Goal: Task Accomplishment & Management: Use online tool/utility

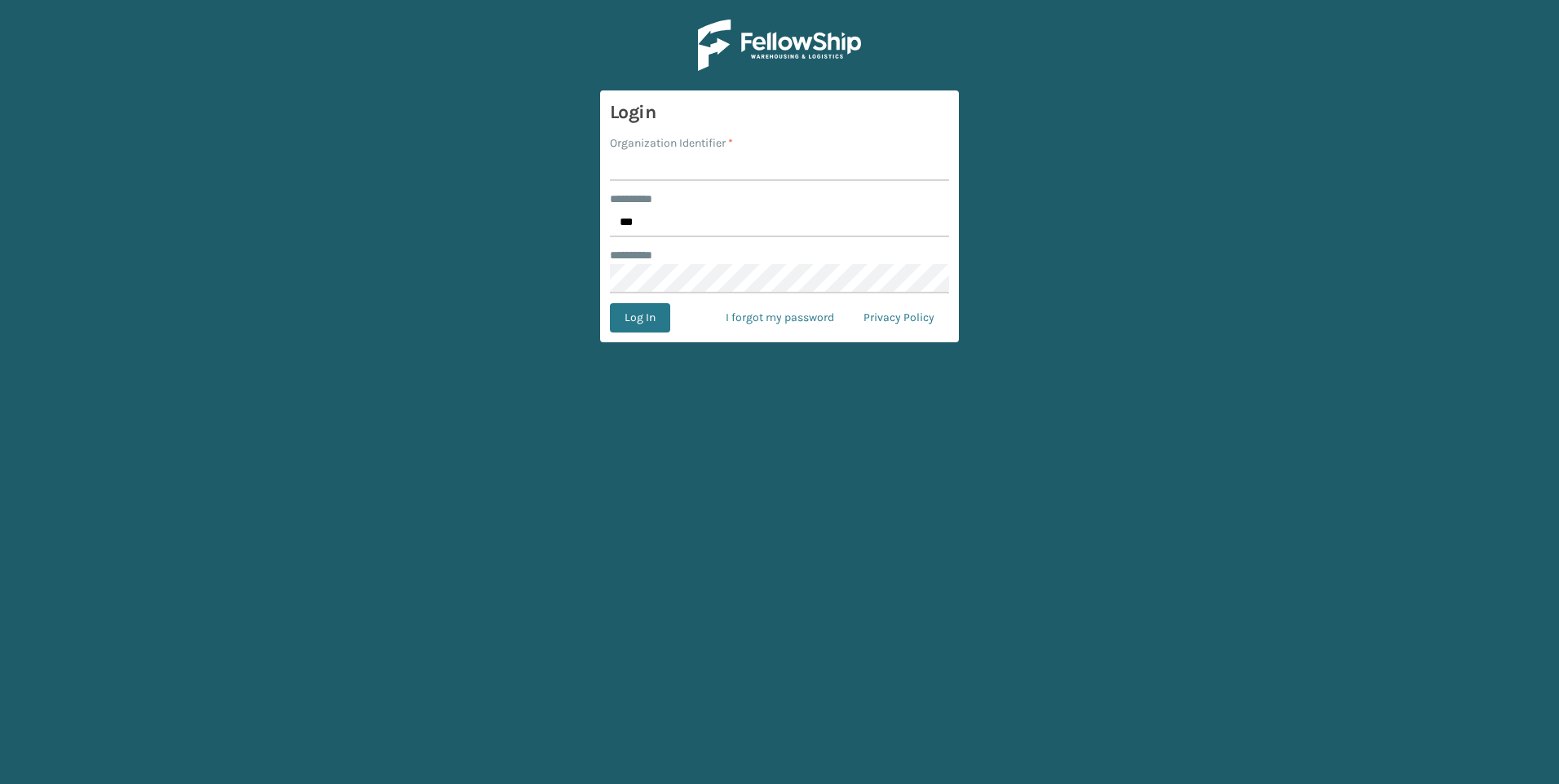
click at [689, 164] on input "Organization Identifier *" at bounding box center [780, 166] width 339 height 29
type input "Fellowship - West"
click at [642, 310] on button "Log In" at bounding box center [641, 317] width 60 height 29
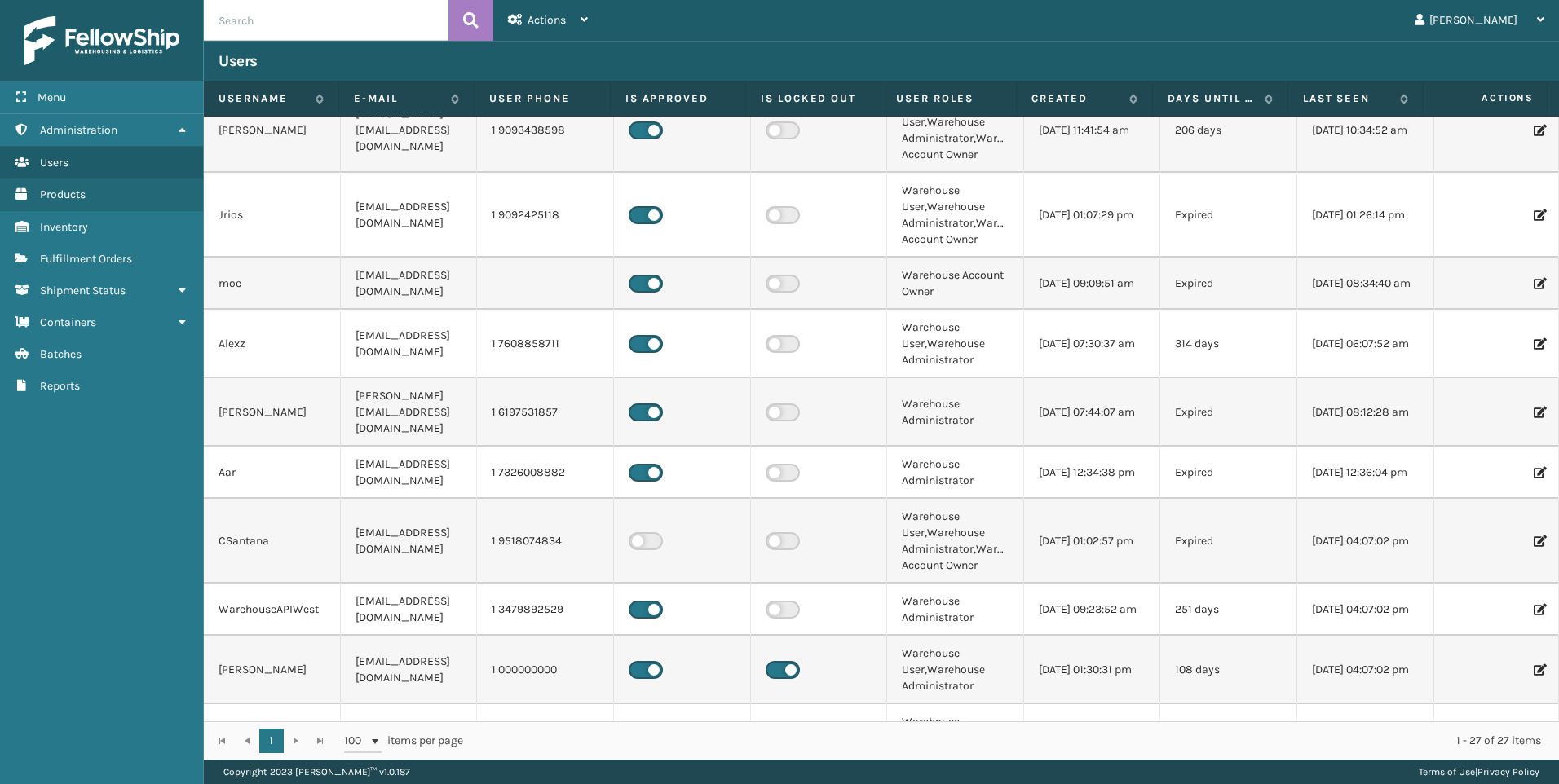
scroll to position [81, 0]
click at [156, 267] on link "Fulfillment Orders" at bounding box center [101, 259] width 203 height 32
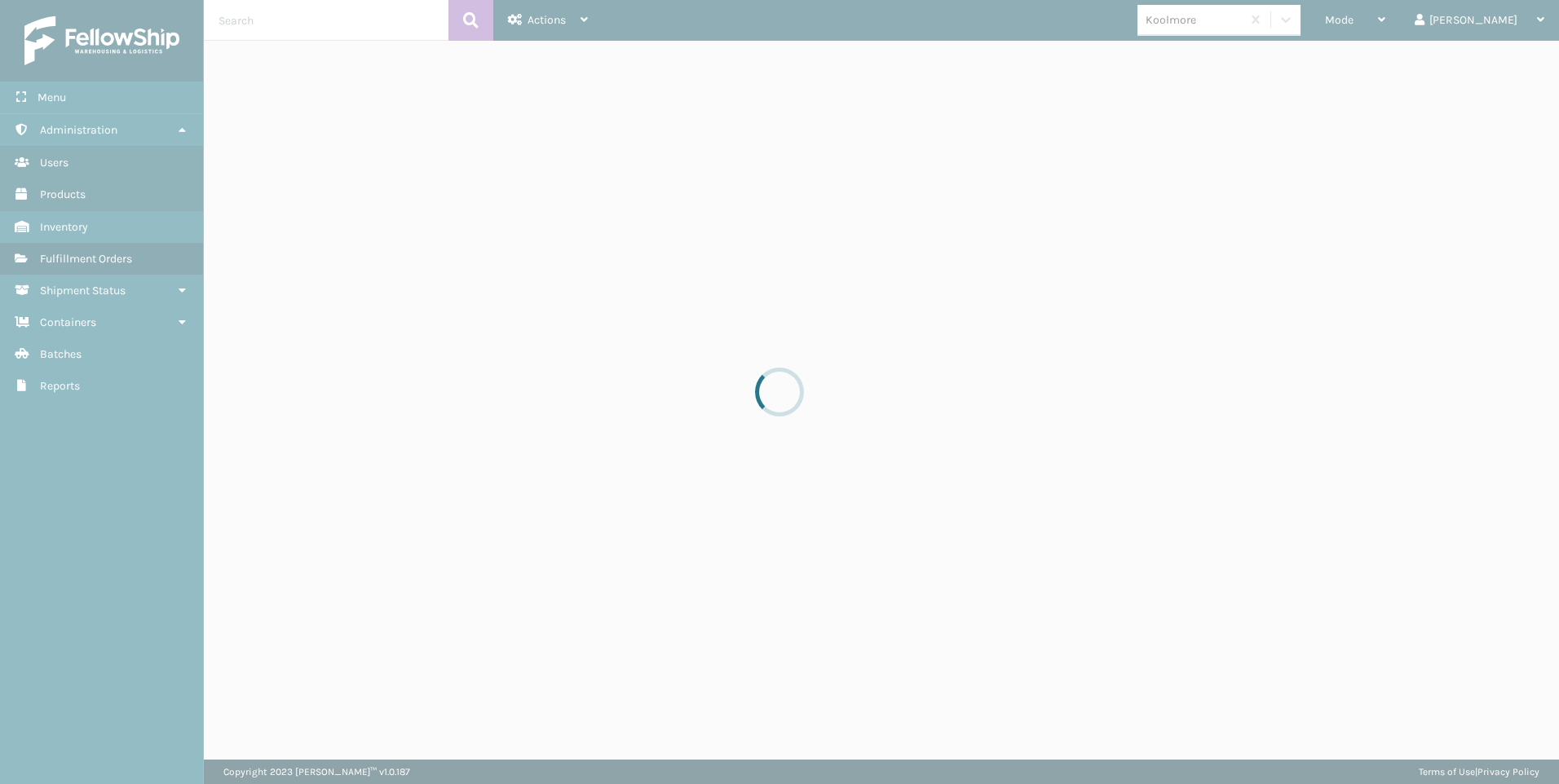
click at [1435, 30] on div at bounding box center [780, 392] width 1559 height 784
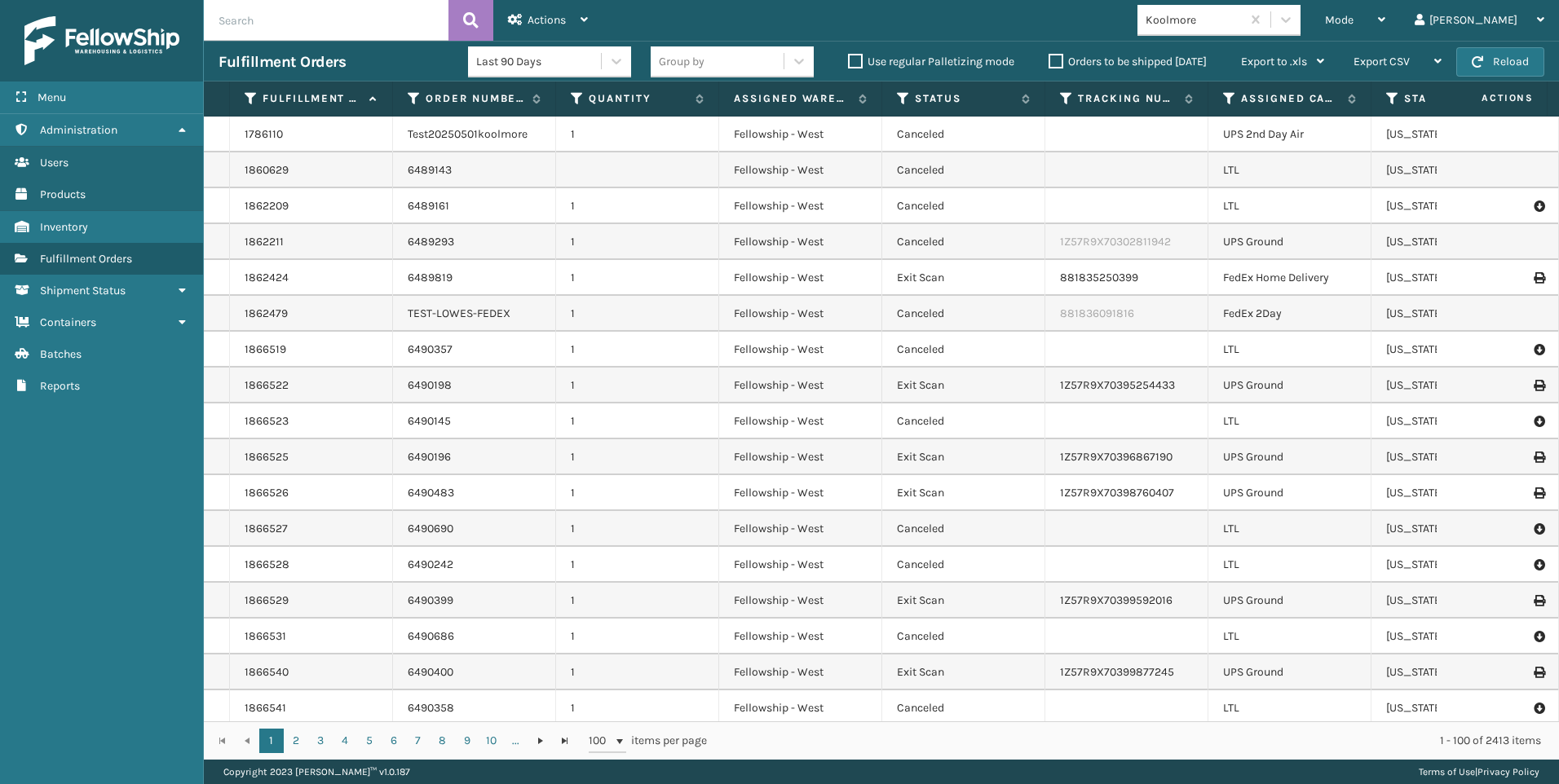
click at [1386, 30] on div "Mode" at bounding box center [1356, 20] width 60 height 41
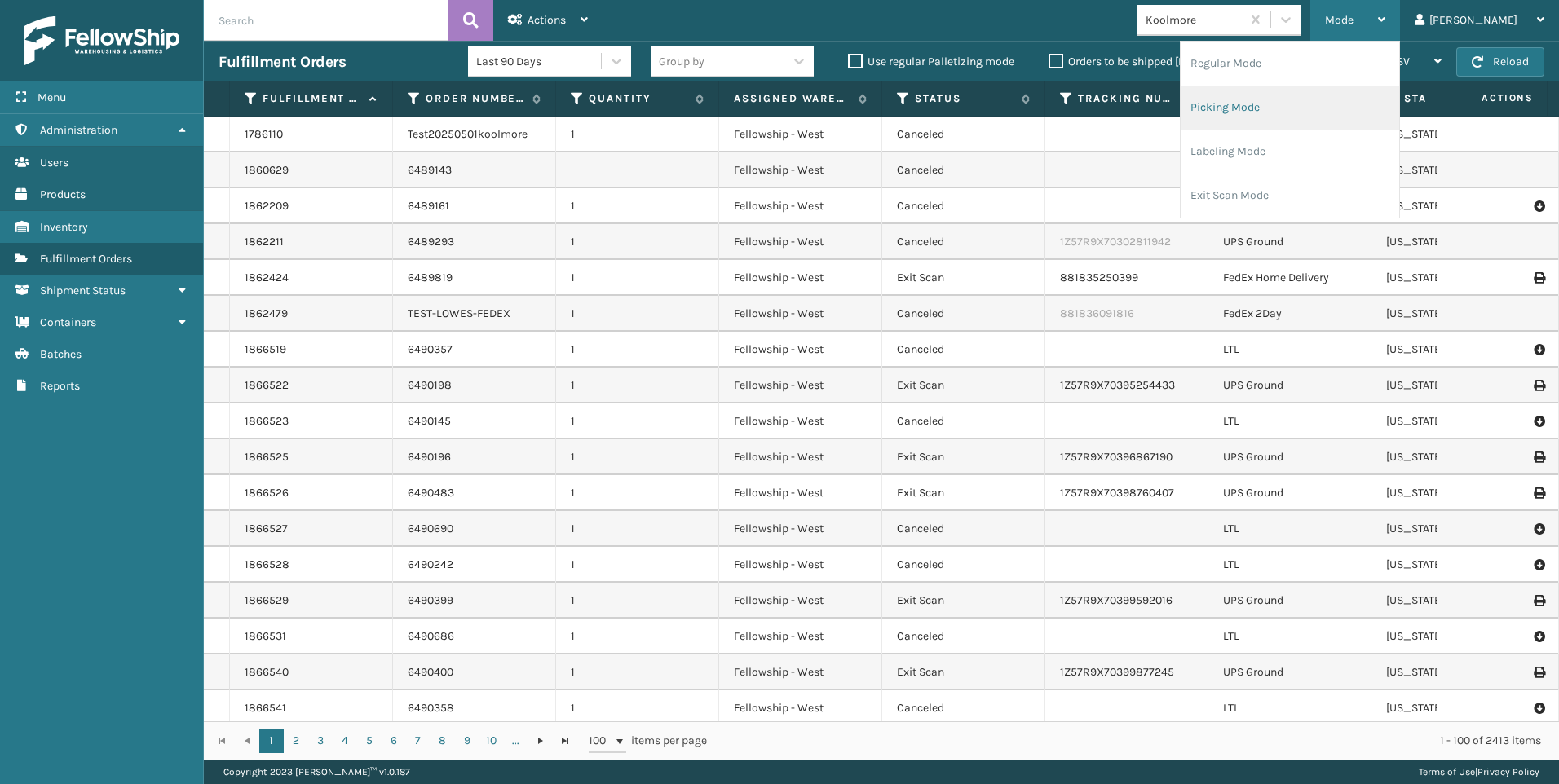
click at [1357, 123] on li "Picking Mode" at bounding box center [1290, 108] width 218 height 44
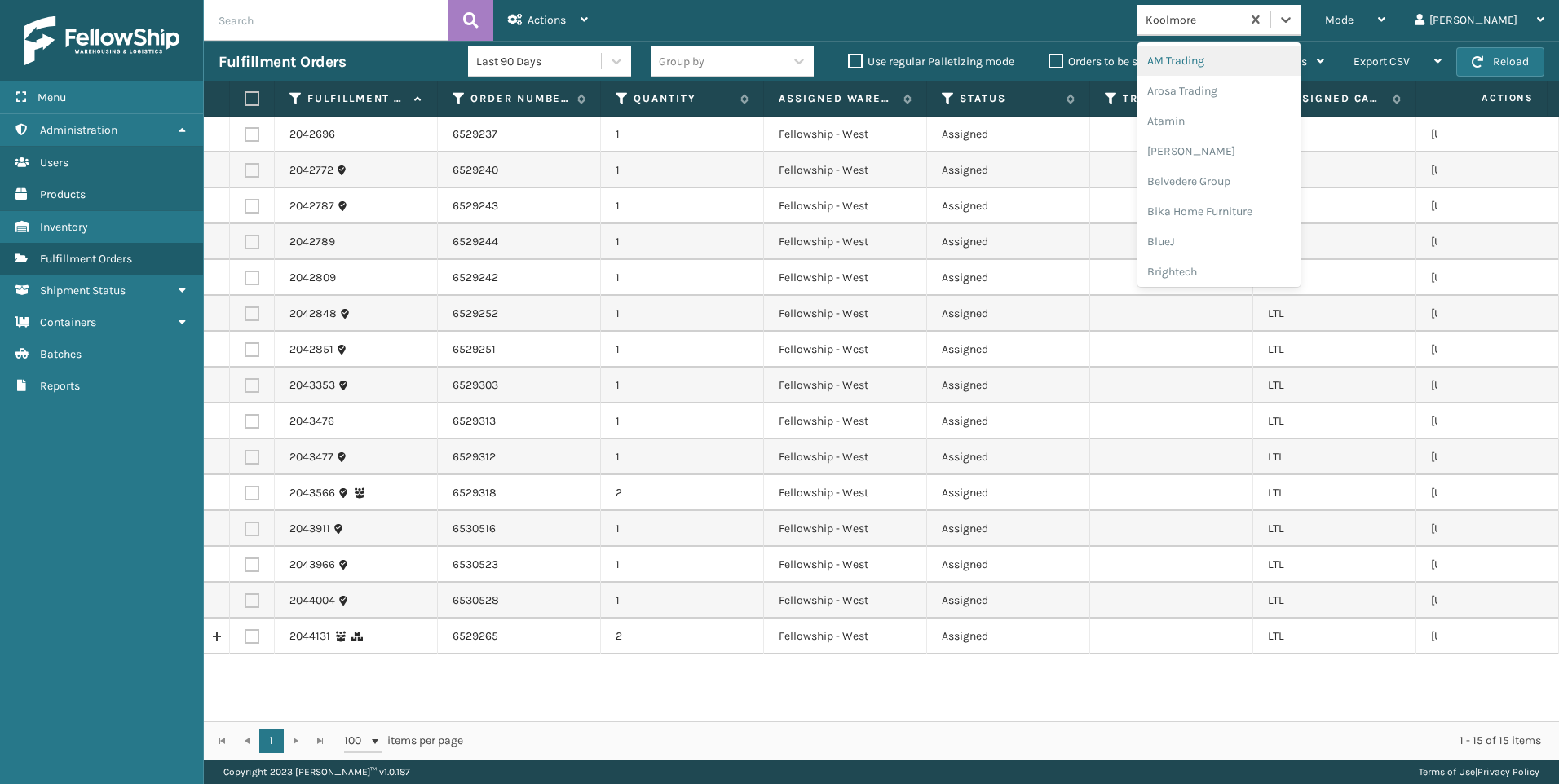
click at [1242, 9] on div "Koolmore" at bounding box center [1190, 20] width 104 height 26
click at [1278, 249] on div "SleepGeekz" at bounding box center [1219, 239] width 163 height 30
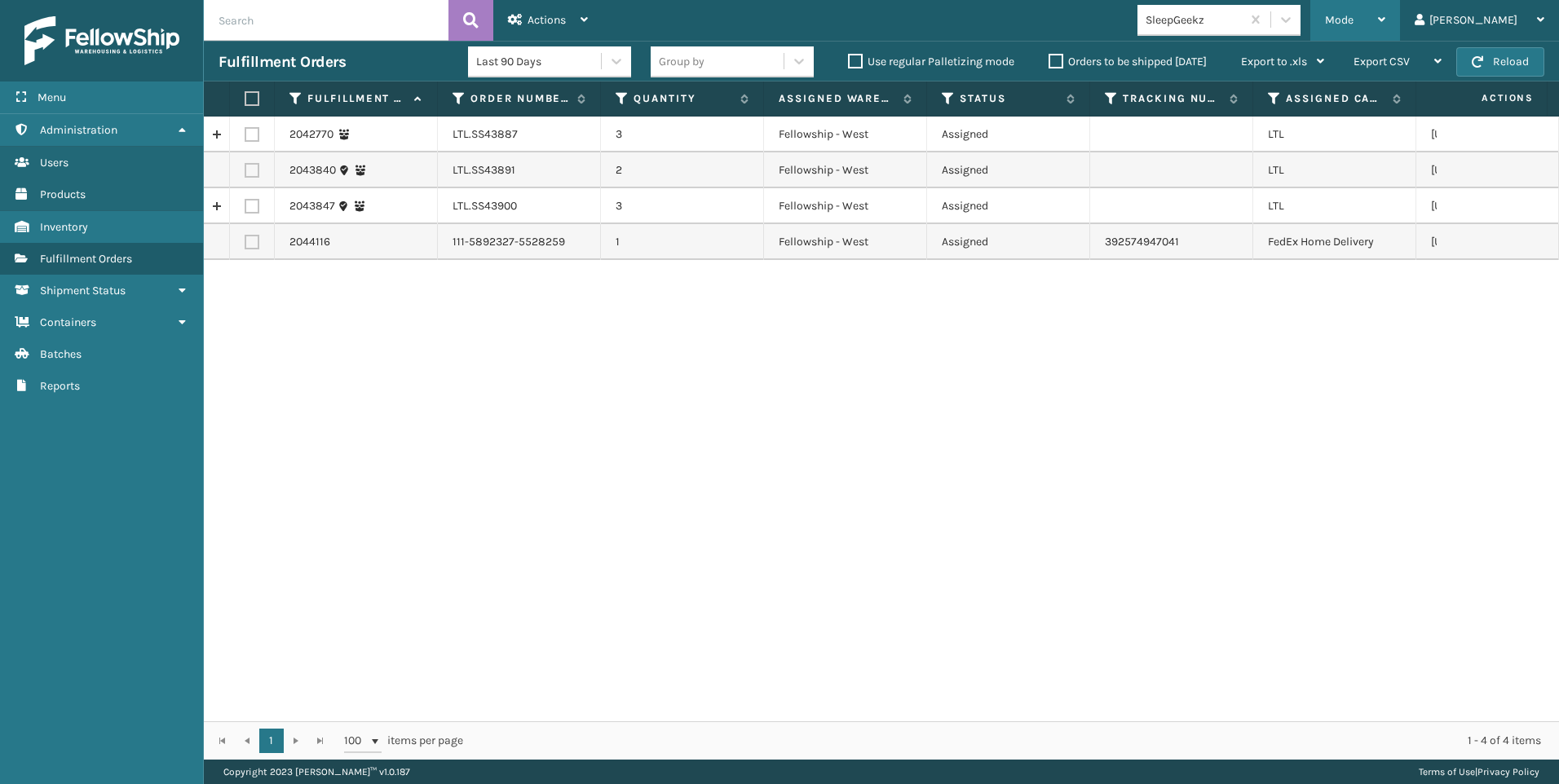
click at [1354, 25] on span "Mode" at bounding box center [1340, 20] width 28 height 14
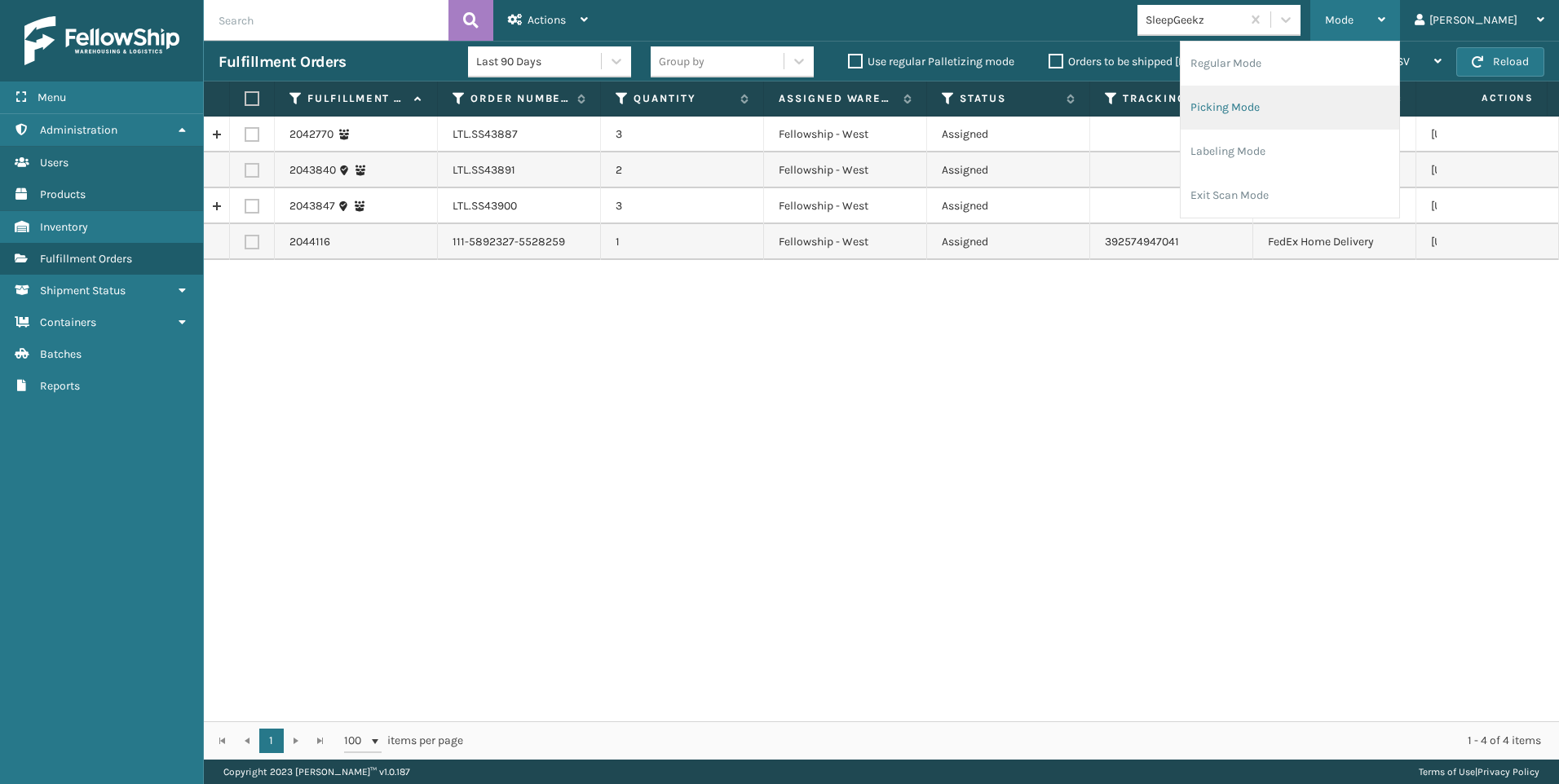
click at [1327, 114] on li "Picking Mode" at bounding box center [1290, 108] width 218 height 44
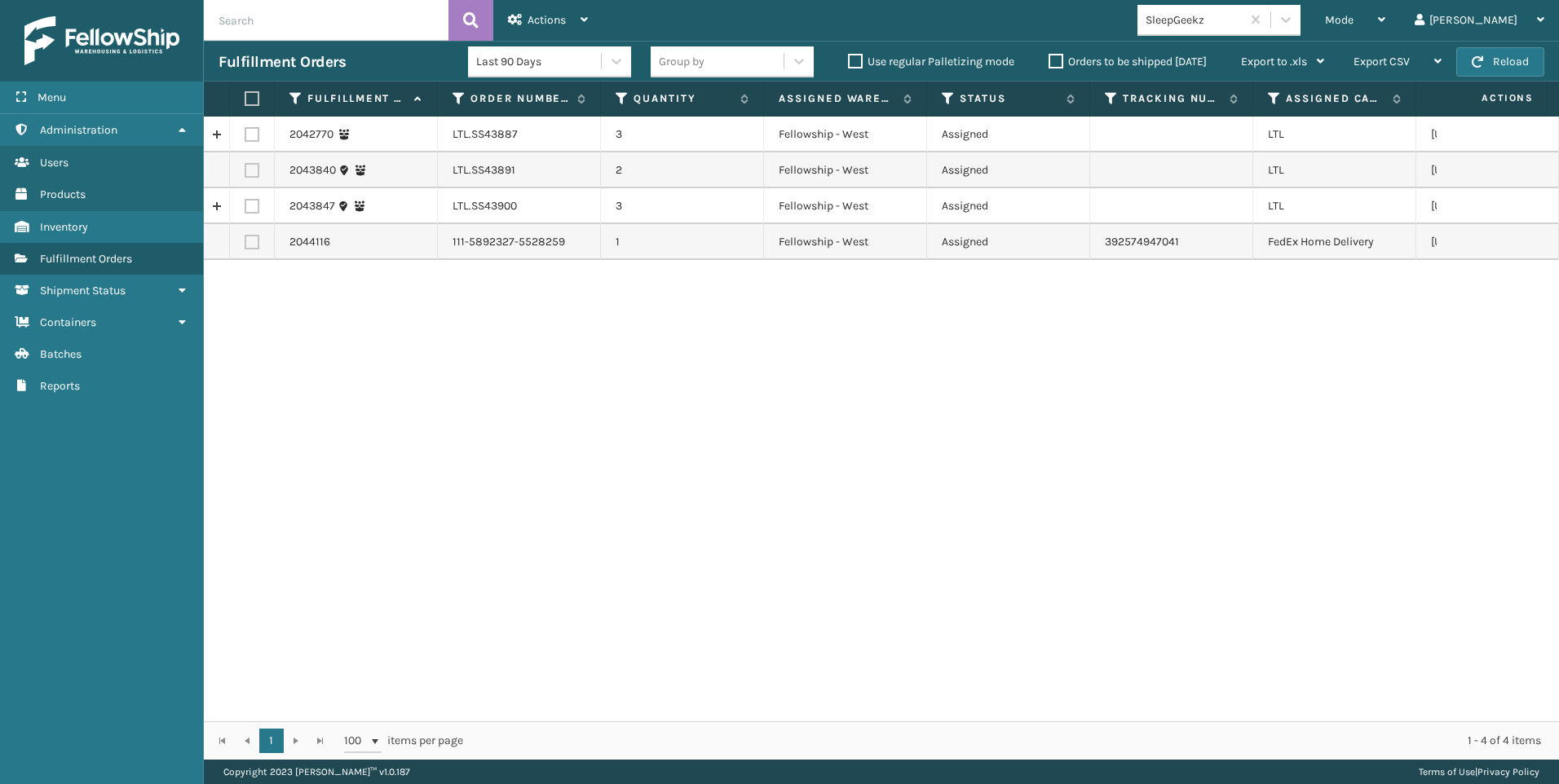
click at [244, 132] on td at bounding box center [251, 134] width 44 height 36
click at [248, 139] on label at bounding box center [252, 135] width 15 height 15
click at [246, 138] on input "checkbox" at bounding box center [245, 132] width 1 height 10
checkbox input "true"
drag, startPoint x: 254, startPoint y: 165, endPoint x: 249, endPoint y: 183, distance: 18.7
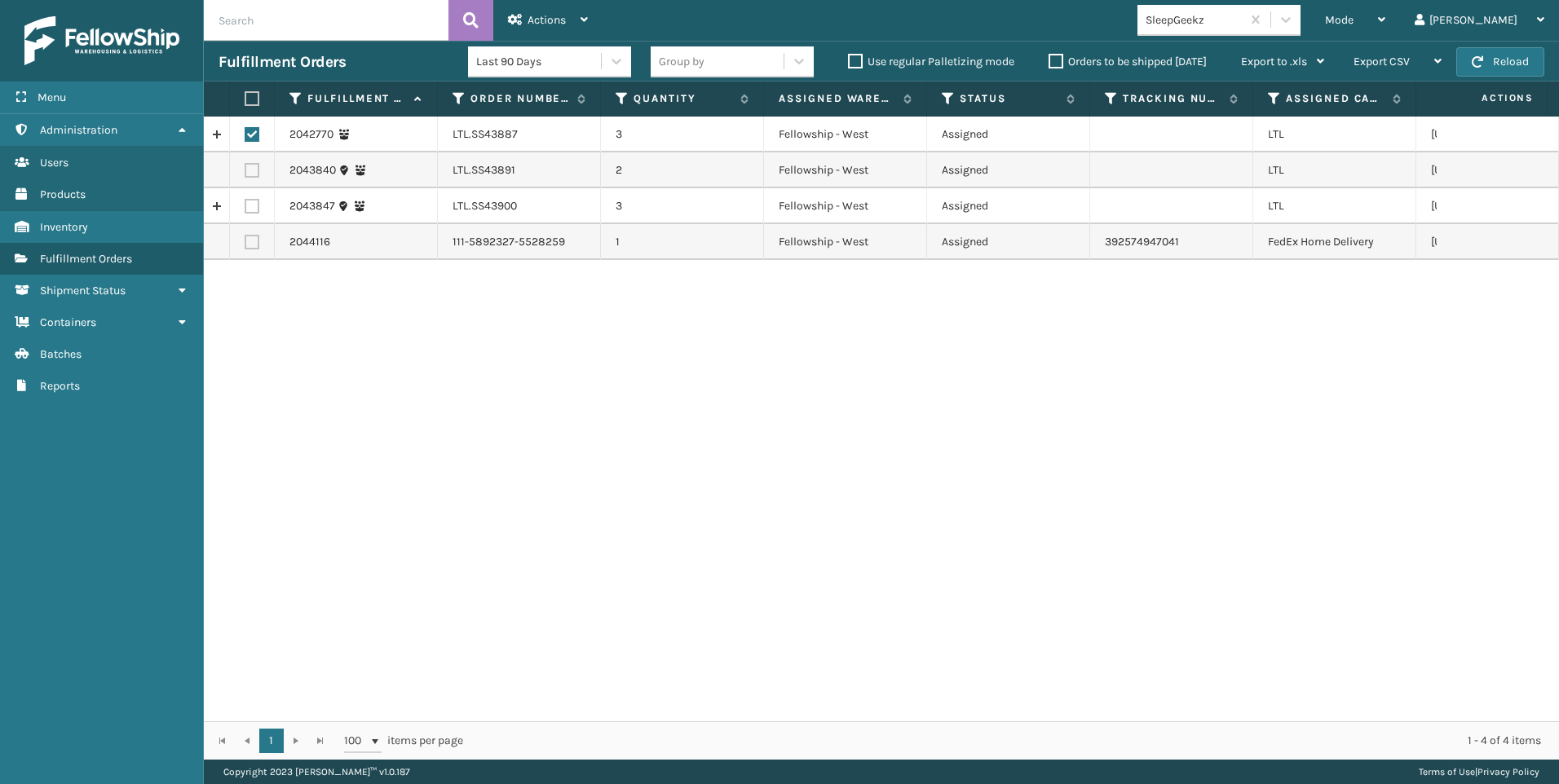
click at [254, 167] on label at bounding box center [252, 171] width 15 height 15
click at [246, 167] on input "checkbox" at bounding box center [245, 168] width 1 height 10
checkbox input "true"
click at [250, 206] on label at bounding box center [252, 207] width 15 height 15
click at [246, 206] on input "checkbox" at bounding box center [245, 204] width 1 height 10
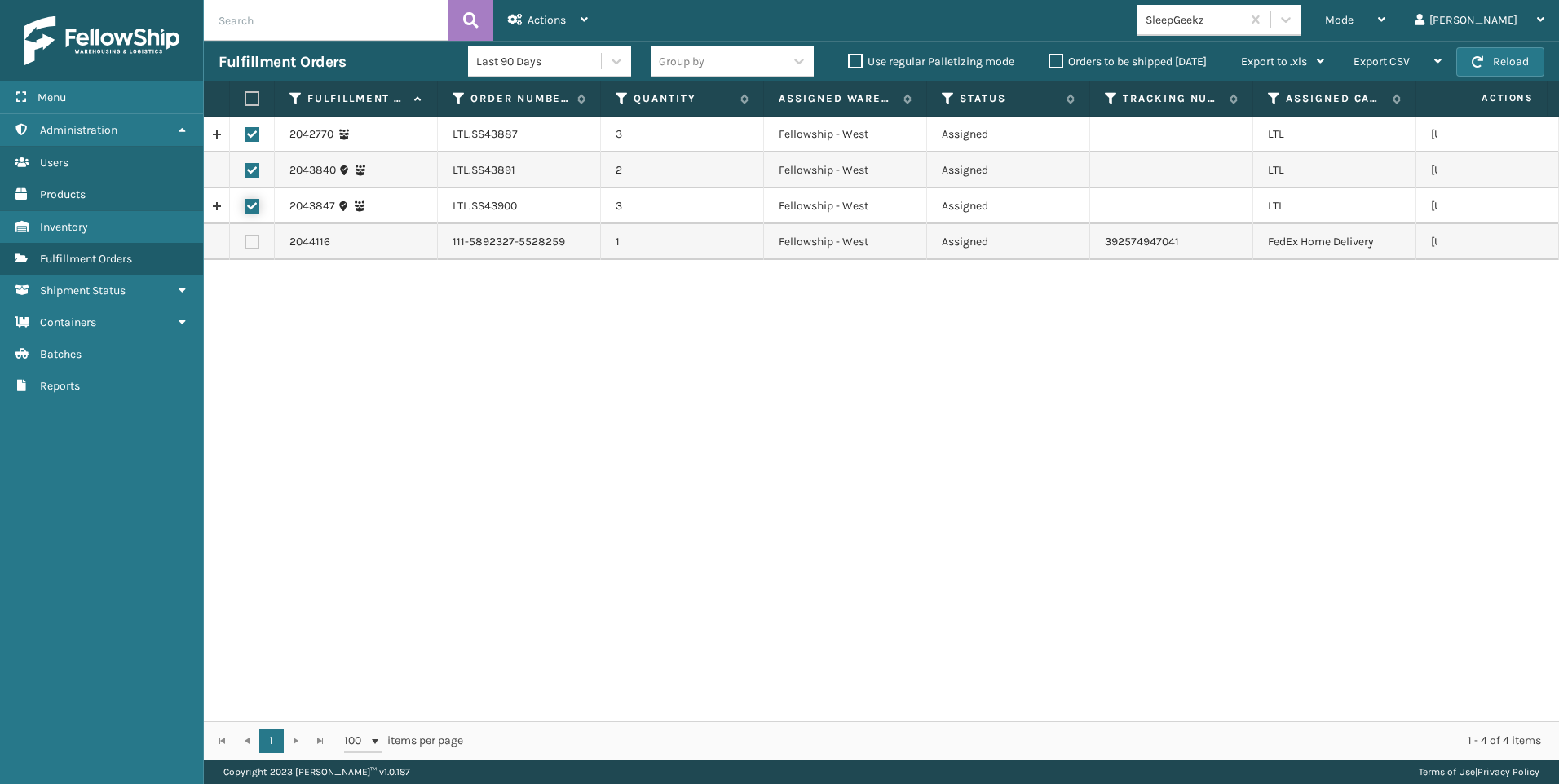
checkbox input "true"
click at [536, 21] on span "Actions" at bounding box center [547, 20] width 39 height 14
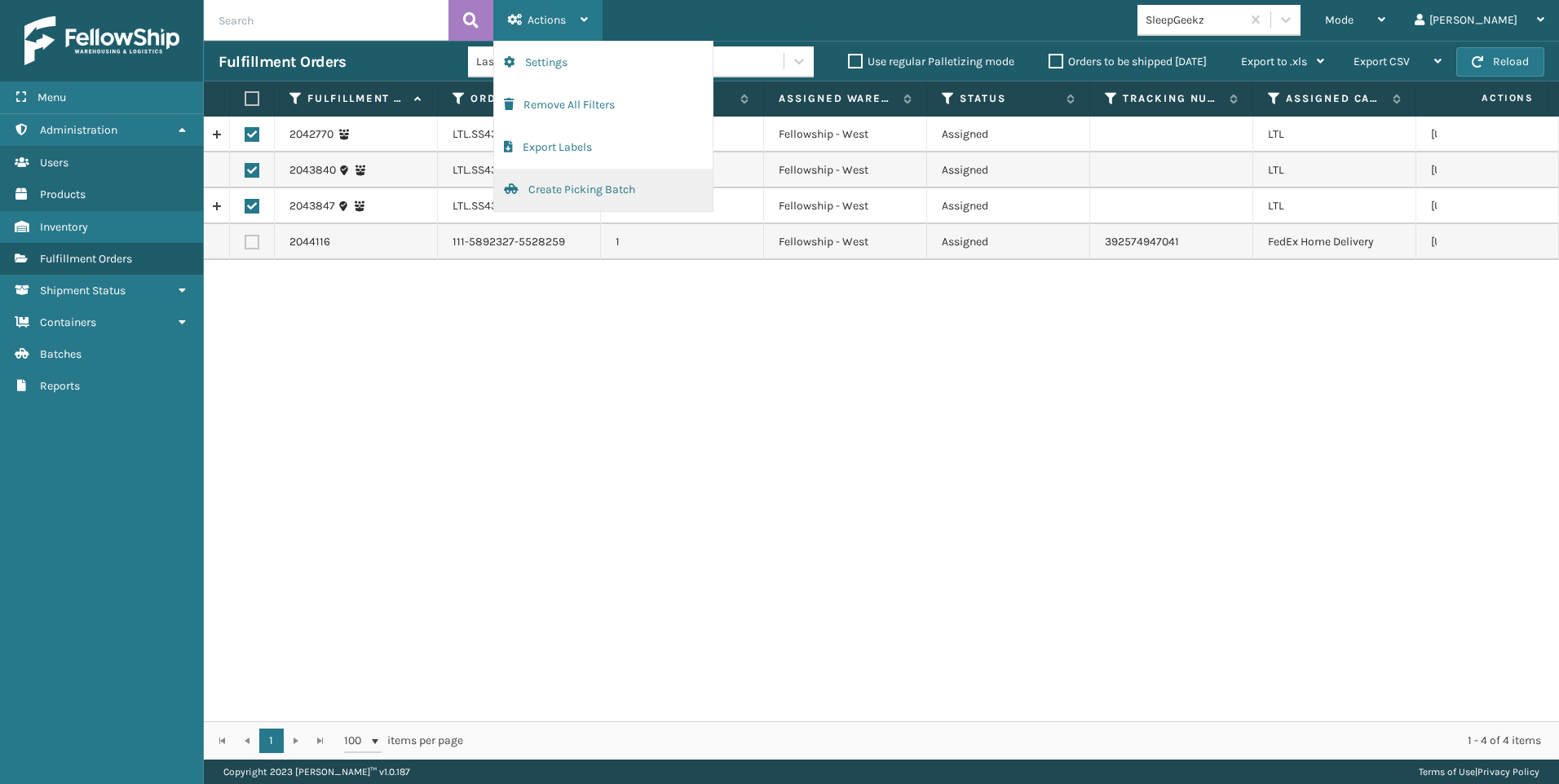
click at [599, 195] on button "Create Picking Batch" at bounding box center [603, 190] width 218 height 43
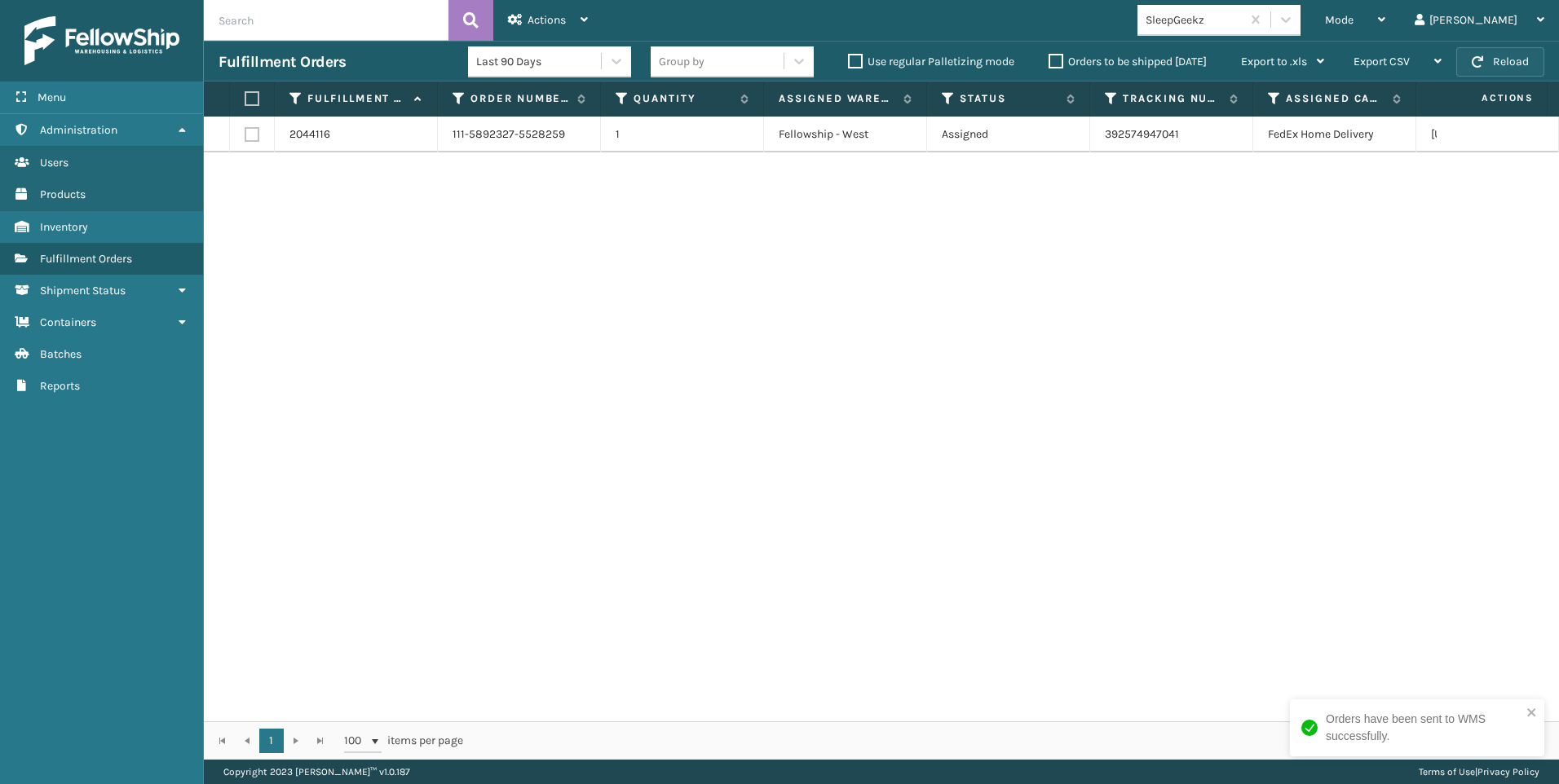
click at [1488, 70] on button "Reload" at bounding box center [1500, 61] width 88 height 29
click at [1243, 22] on div "SleepGeekz" at bounding box center [1194, 20] width 97 height 17
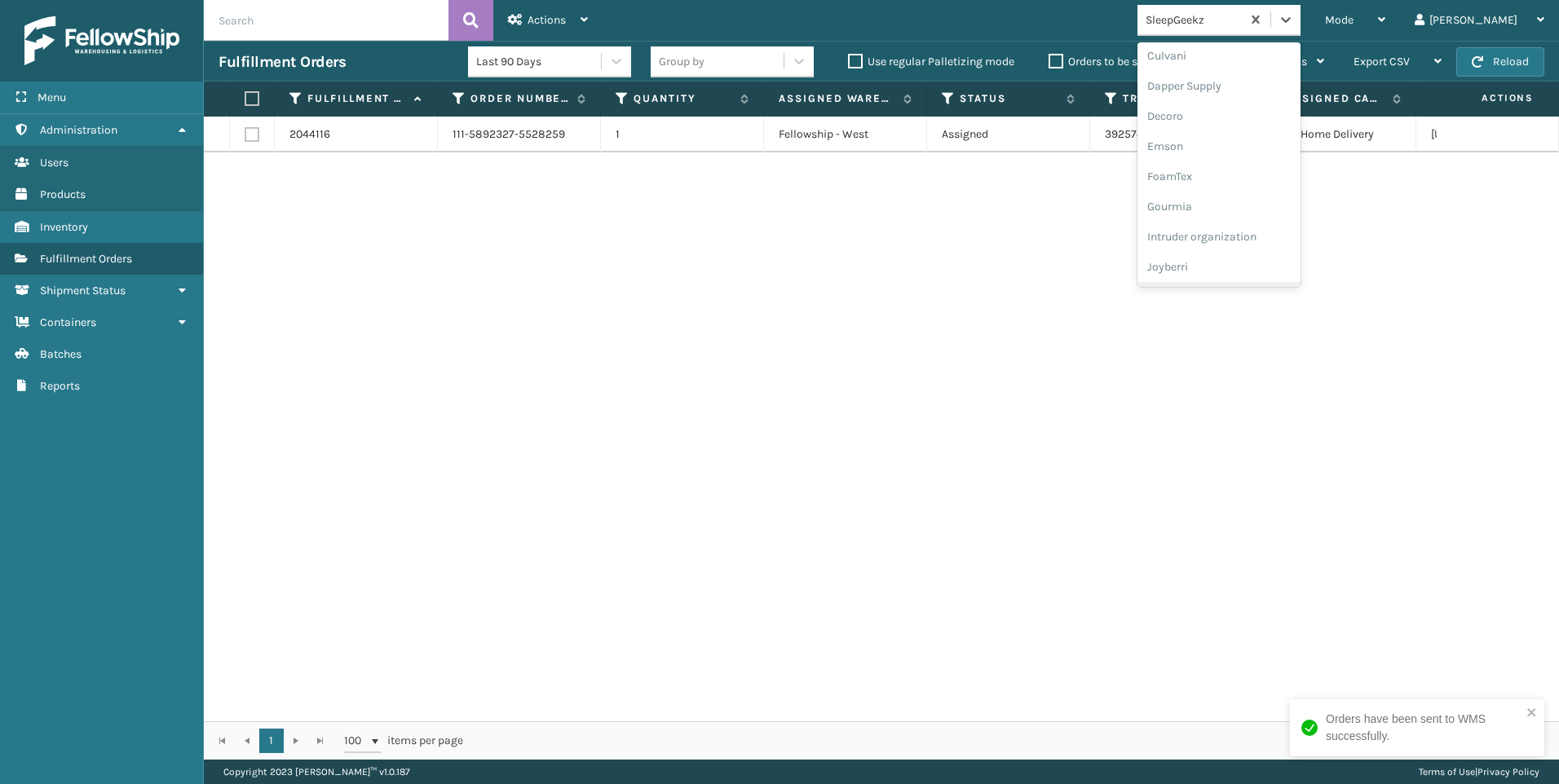
scroll to position [489, 0]
click at [1289, 132] on div "Koolmore" at bounding box center [1219, 145] width 163 height 30
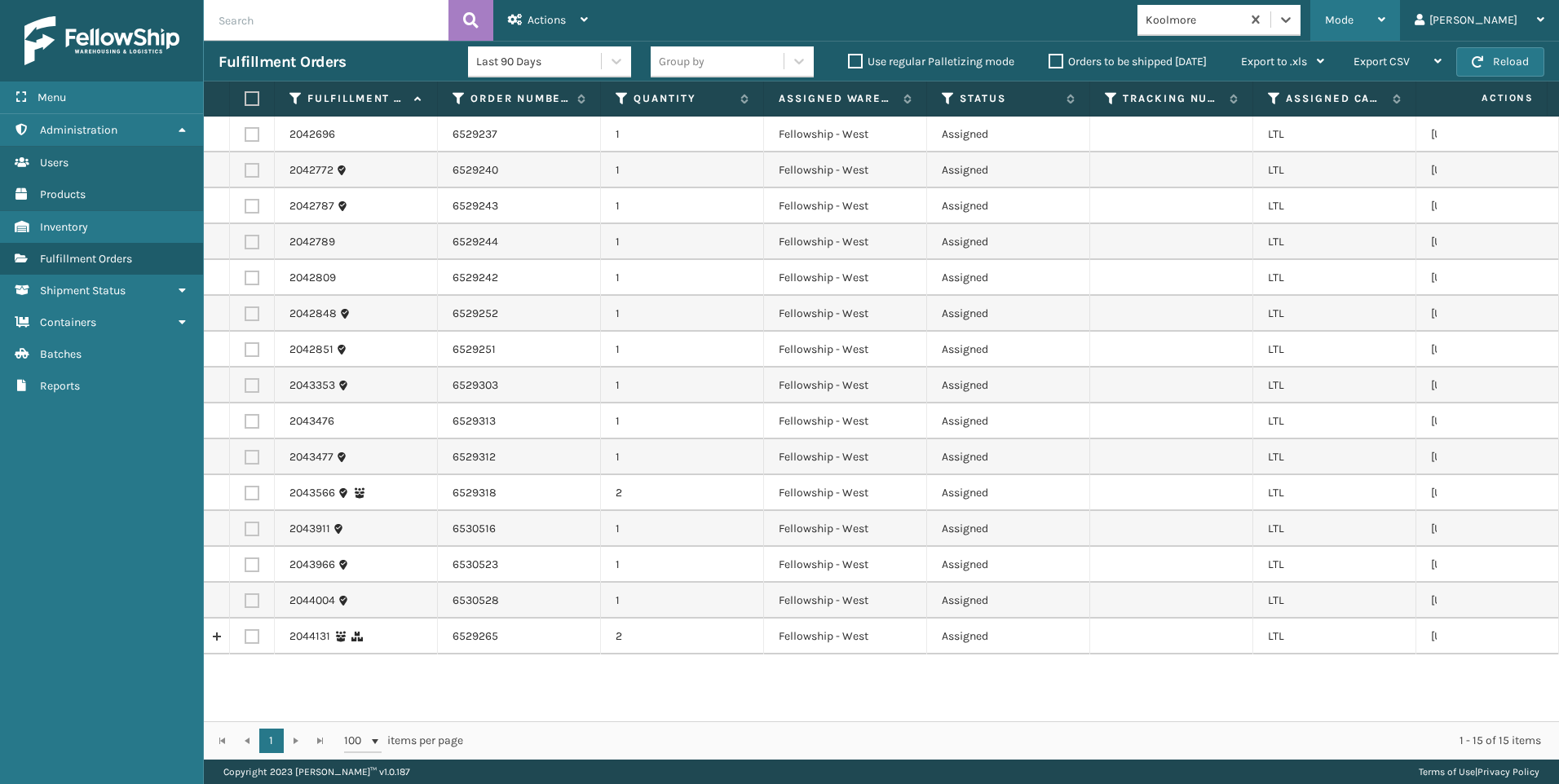
click at [1354, 26] on span "Mode" at bounding box center [1340, 20] width 28 height 14
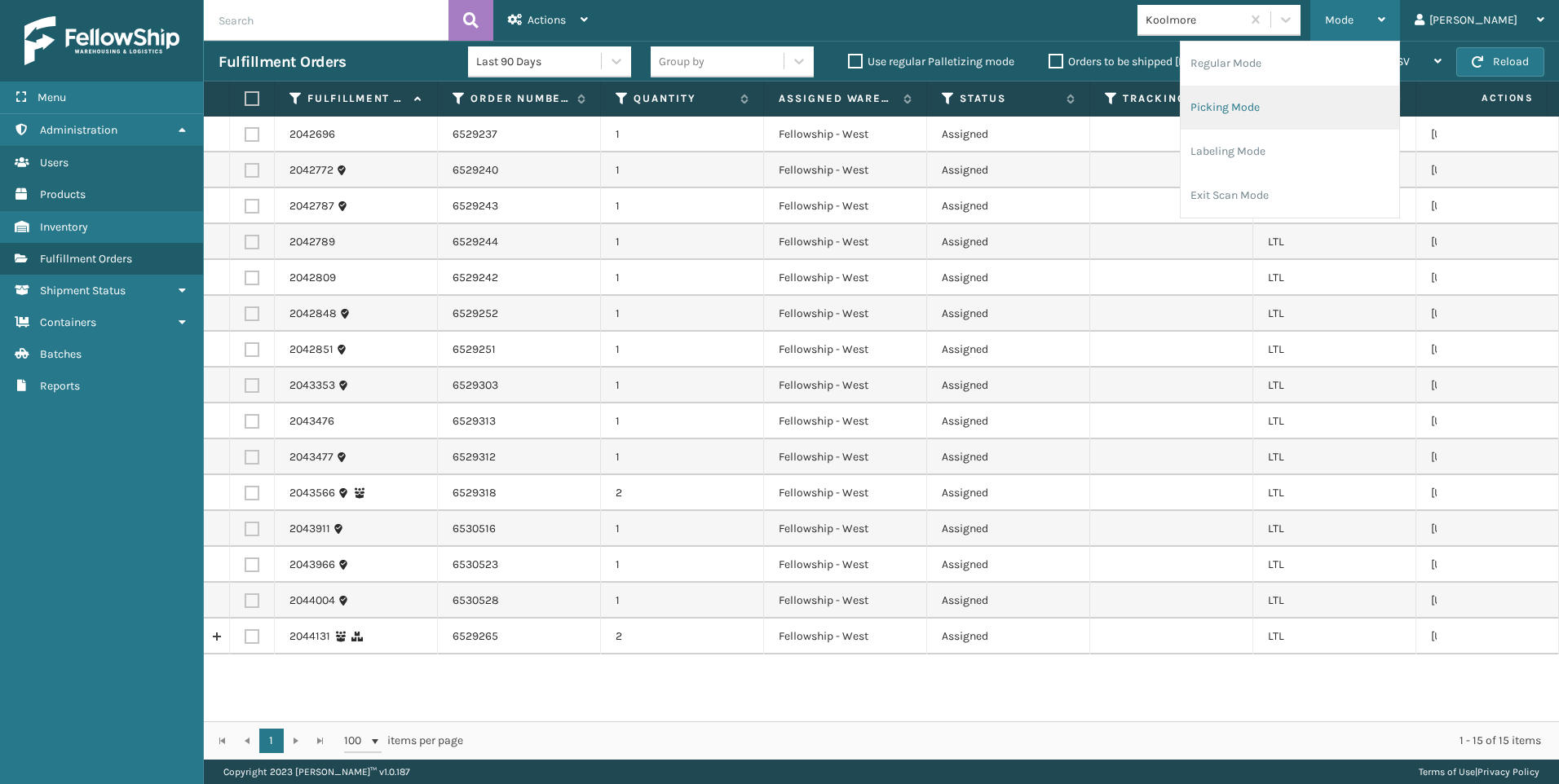
click at [1326, 94] on li "Picking Mode" at bounding box center [1290, 108] width 218 height 44
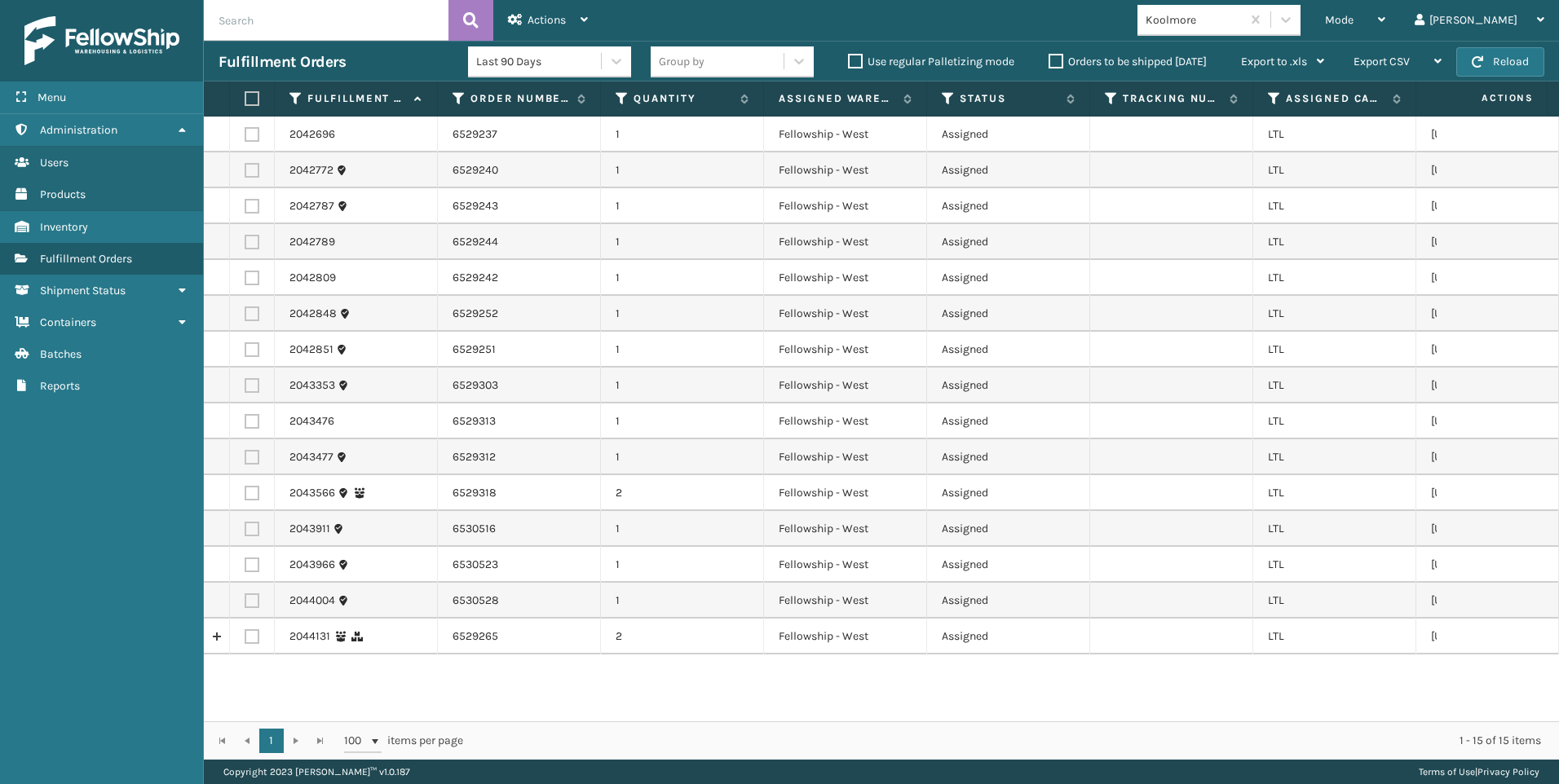
click at [254, 94] on label at bounding box center [249, 99] width 9 height 15
click at [246, 94] on input "checkbox" at bounding box center [245, 98] width 1 height 10
checkbox input "true"
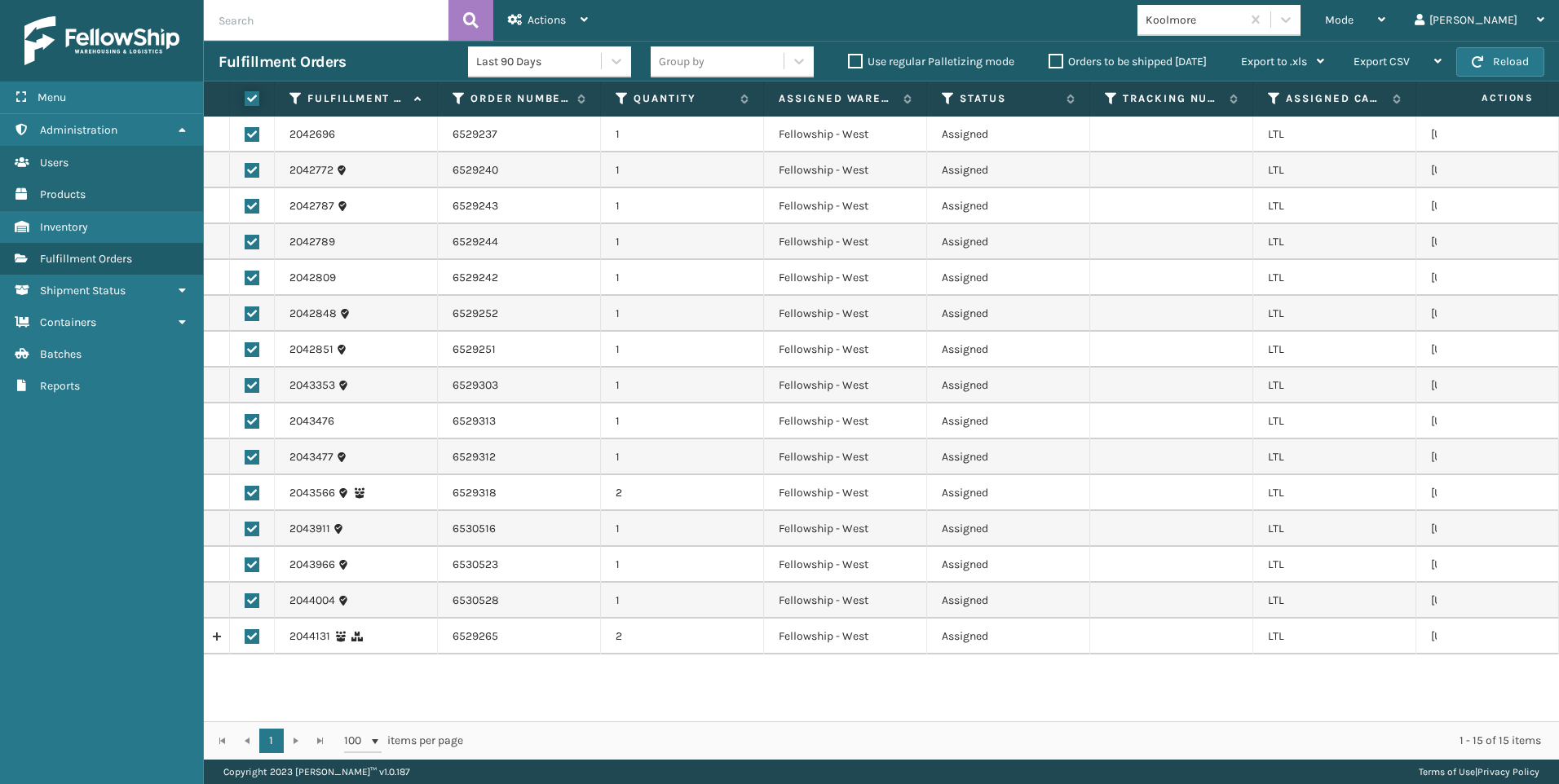
checkbox input "true"
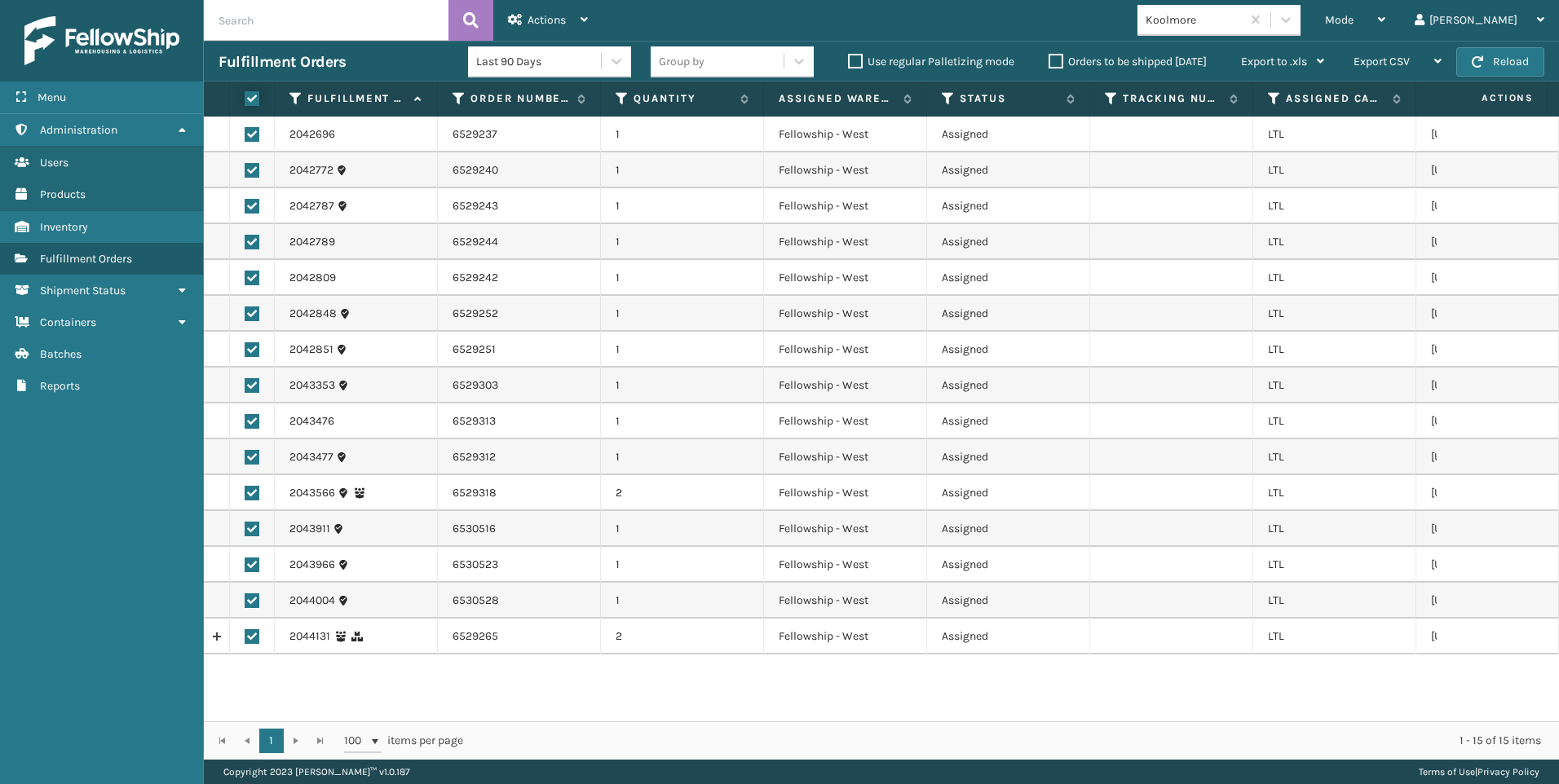
checkbox input "true"
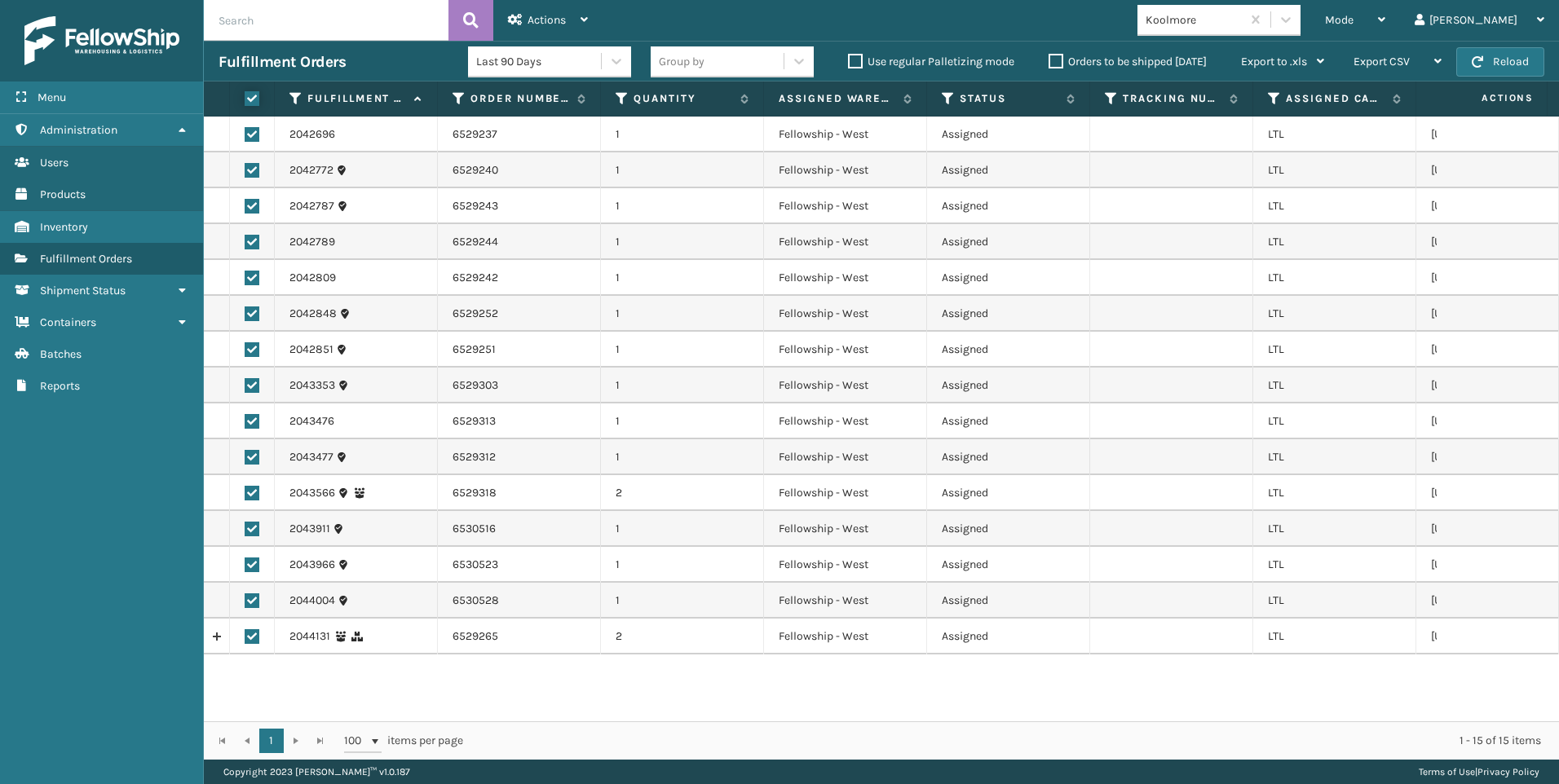
checkbox input "true"
click at [581, 32] on div "Actions" at bounding box center [548, 20] width 80 height 41
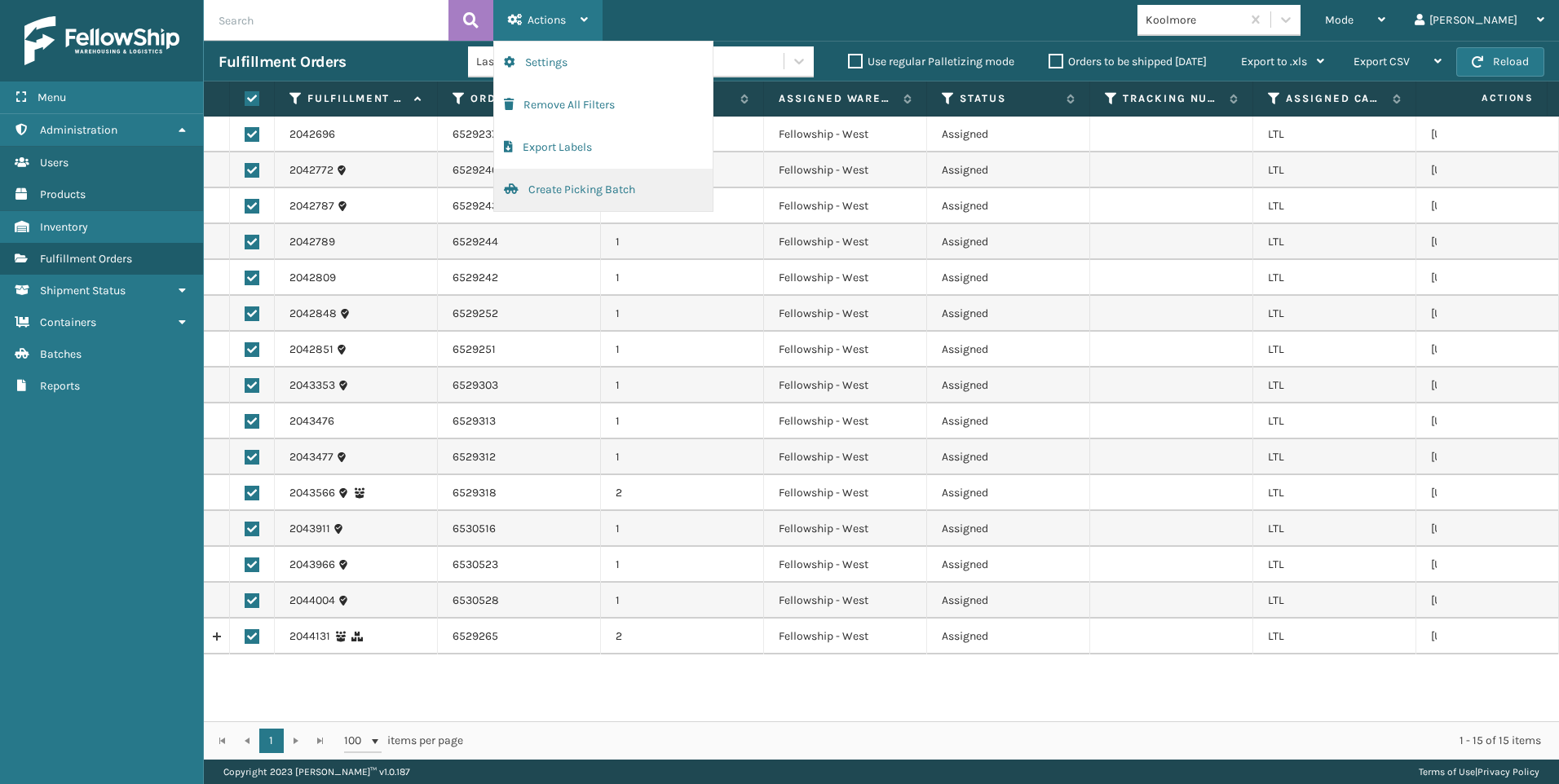
click at [604, 179] on button "Create Picking Batch" at bounding box center [603, 190] width 218 height 43
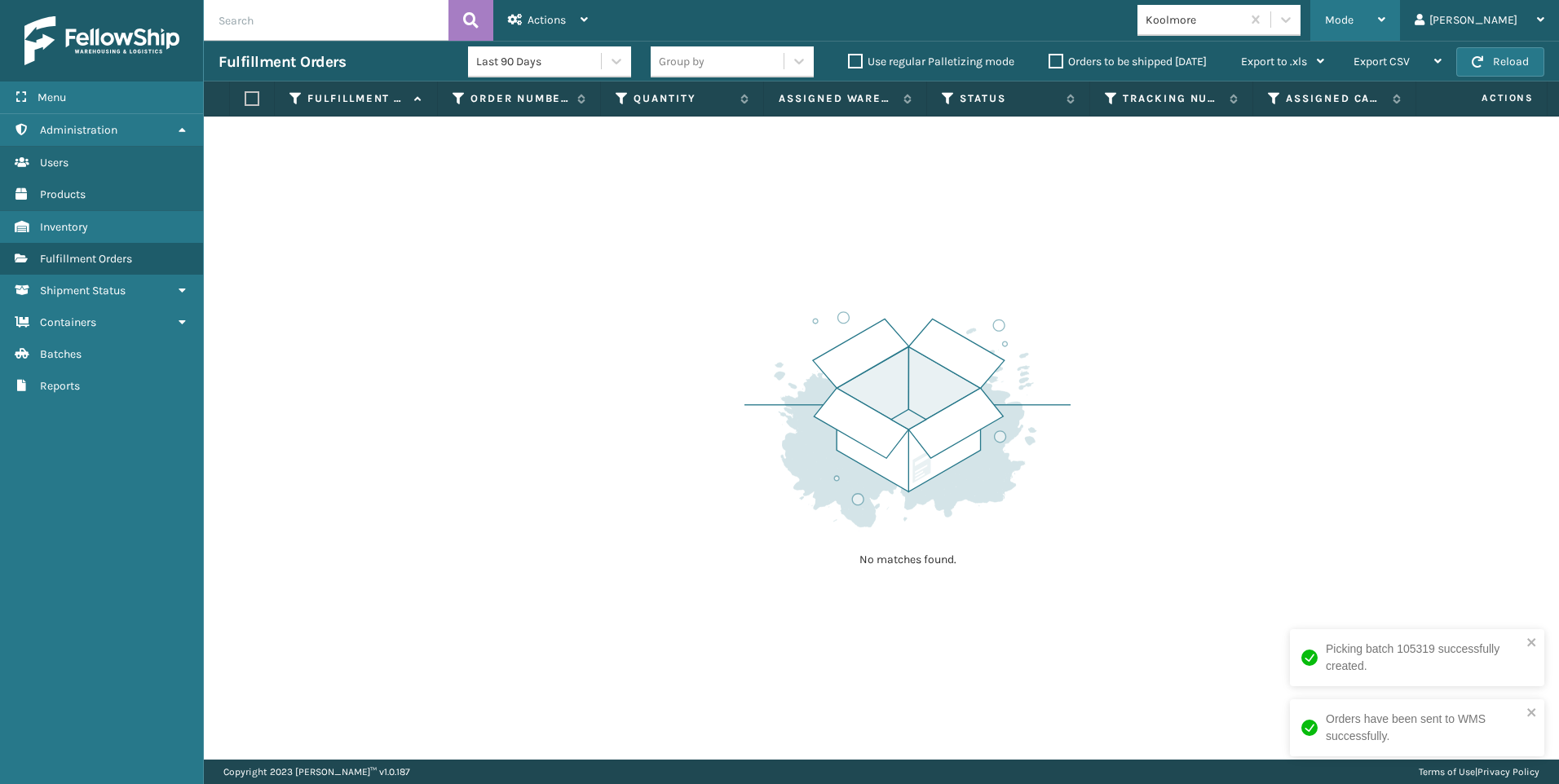
click at [1354, 21] on span "Mode" at bounding box center [1340, 20] width 28 height 14
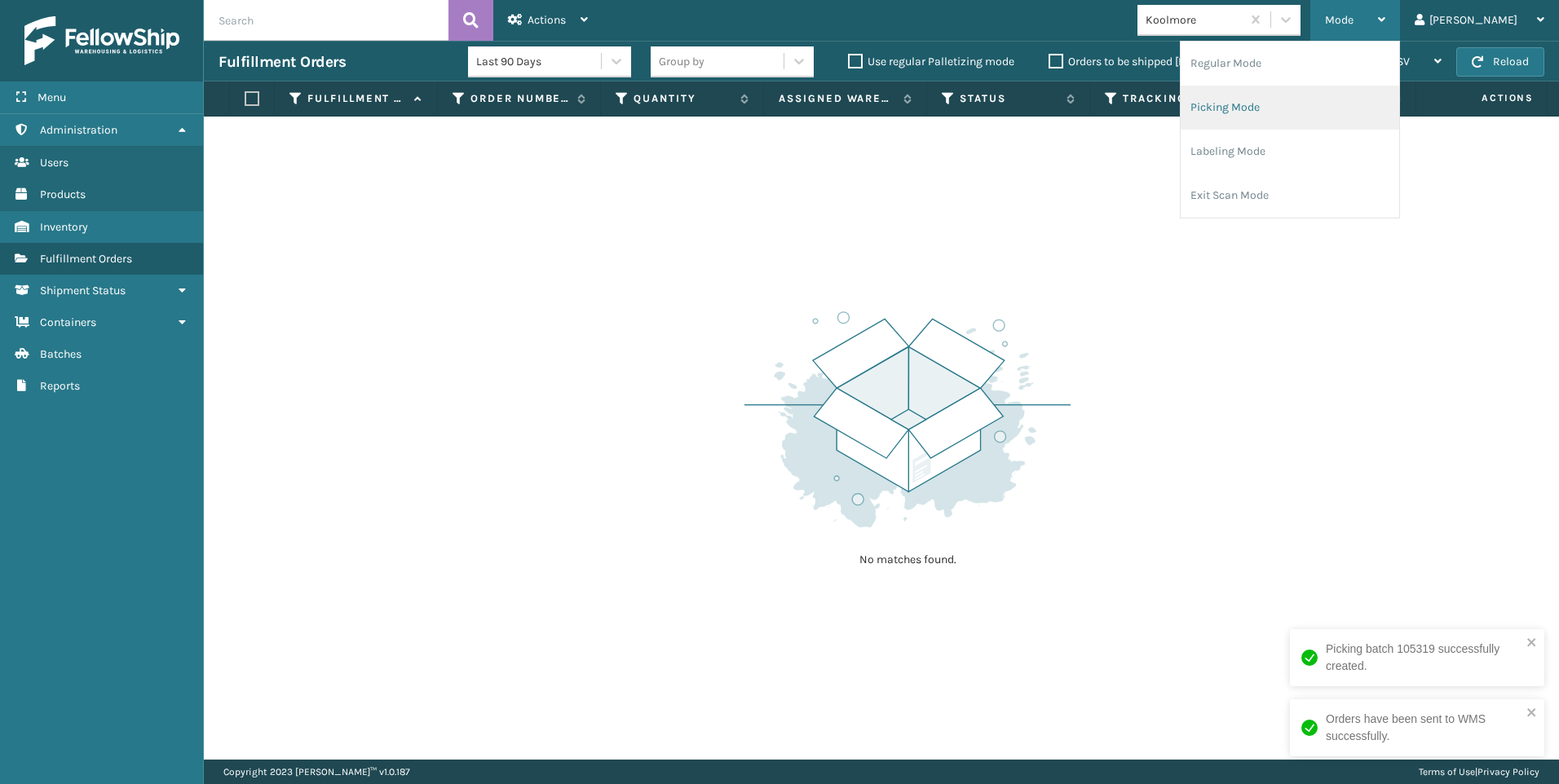
click at [1320, 78] on ul "Regular Mode Picking Mode Labeling Mode Exit Scan Mode" at bounding box center [1290, 129] width 218 height 176
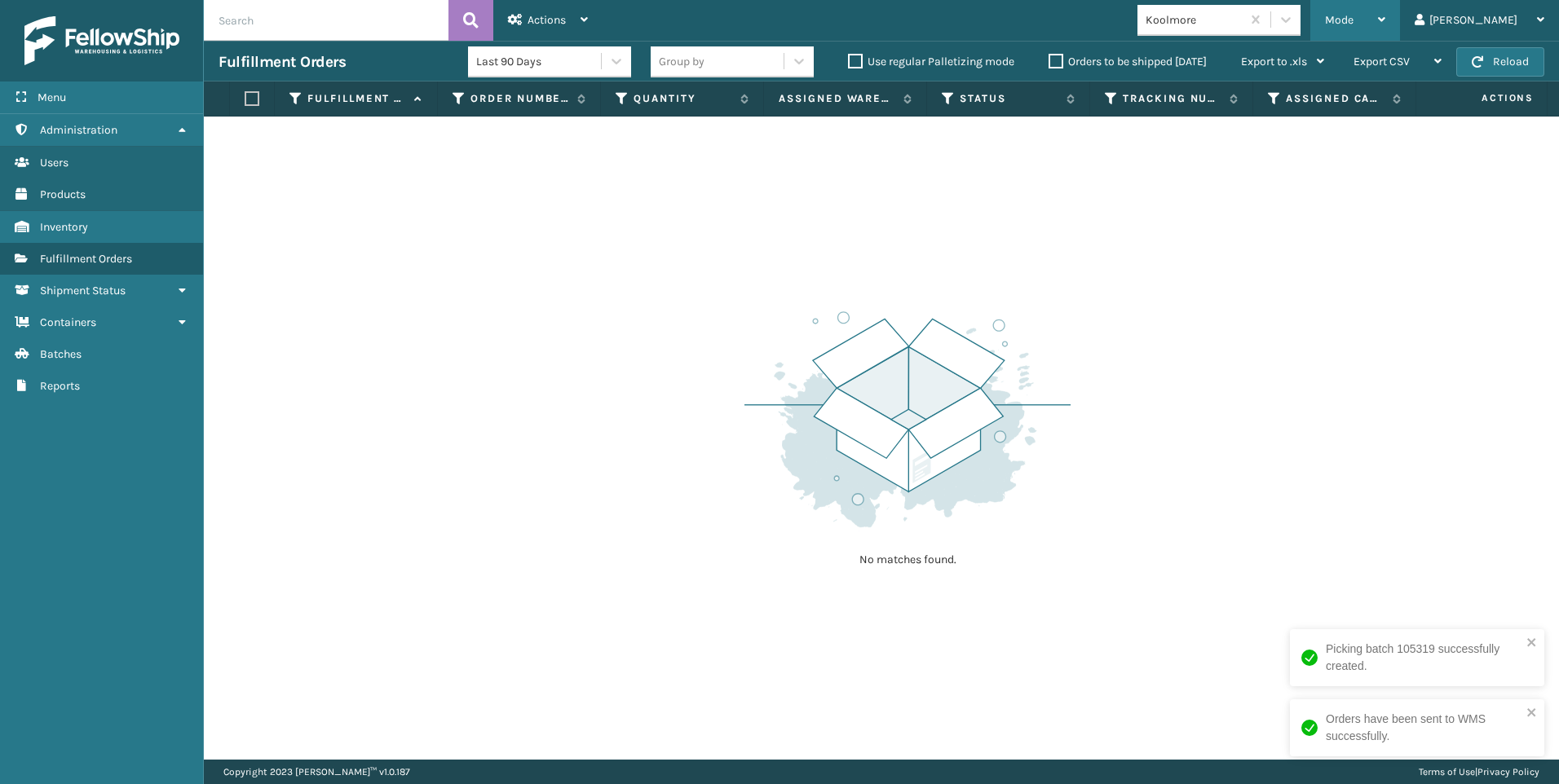
click at [1386, 9] on div "Mode" at bounding box center [1356, 20] width 60 height 41
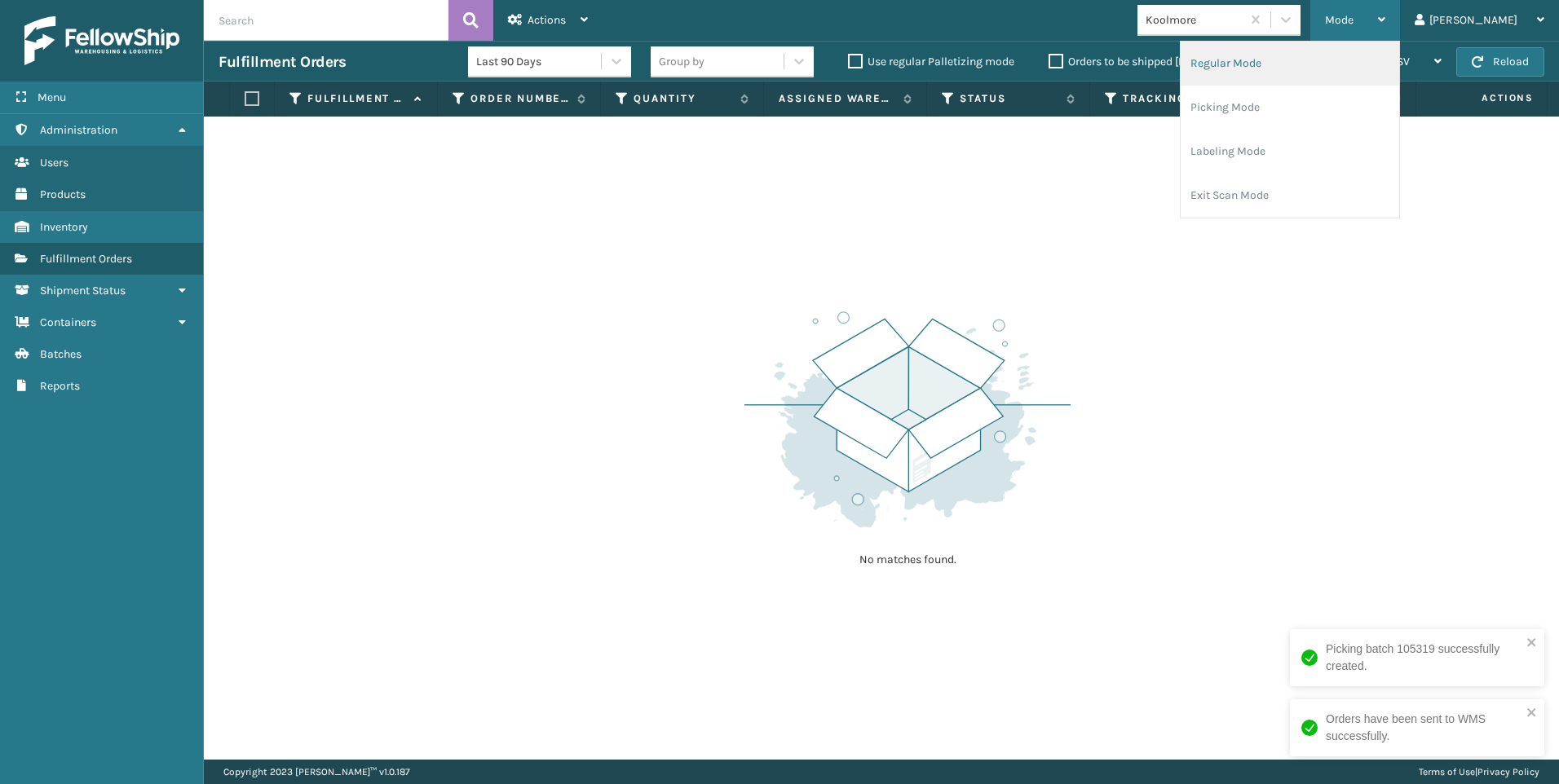
click at [1297, 65] on li "Regular Mode" at bounding box center [1290, 63] width 218 height 44
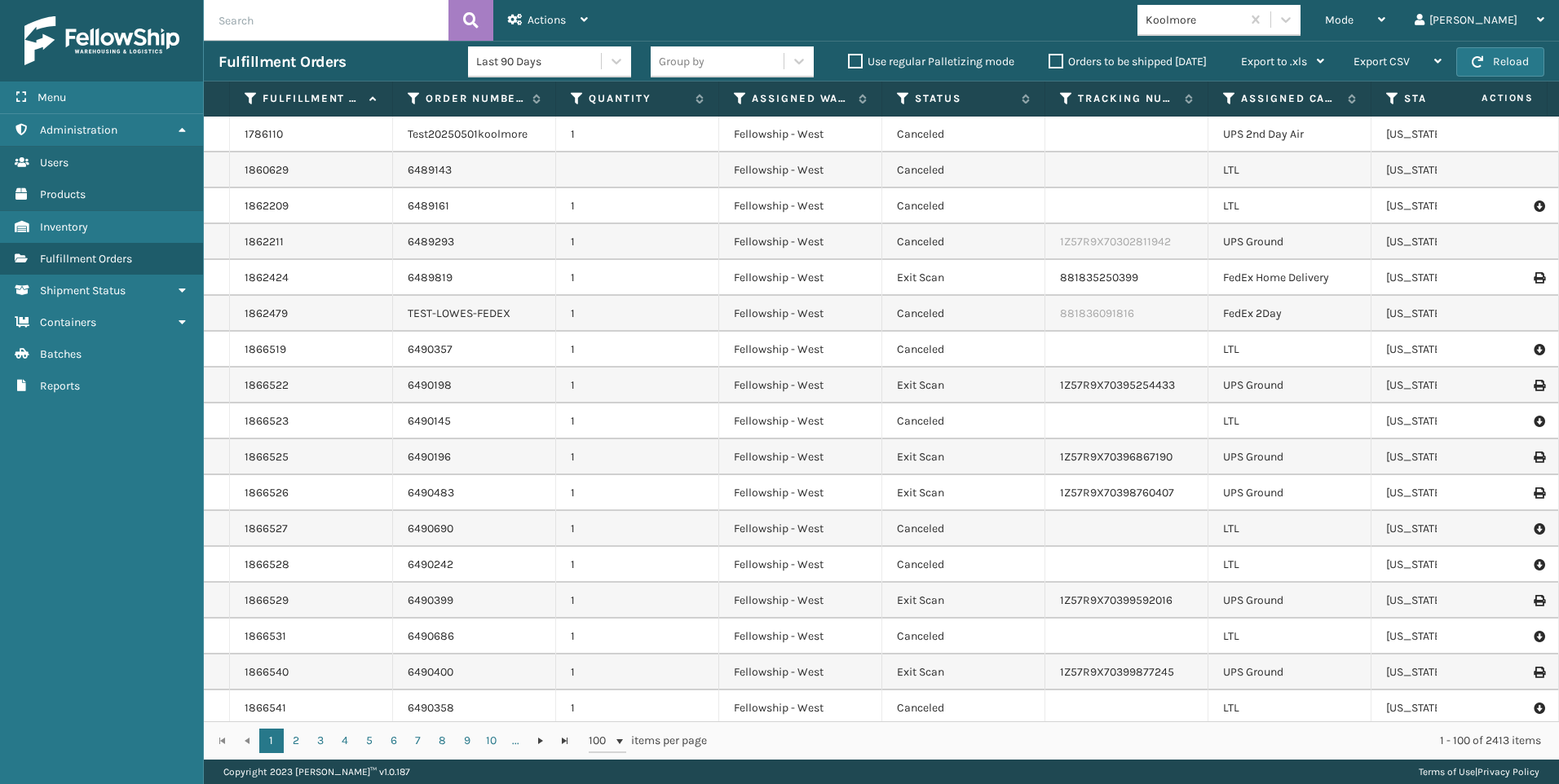
click at [347, 27] on input "text" at bounding box center [326, 20] width 245 height 41
drag, startPoint x: 969, startPoint y: 525, endPoint x: 958, endPoint y: 523, distance: 11.2
click at [966, 527] on td "Canceled" at bounding box center [964, 529] width 163 height 36
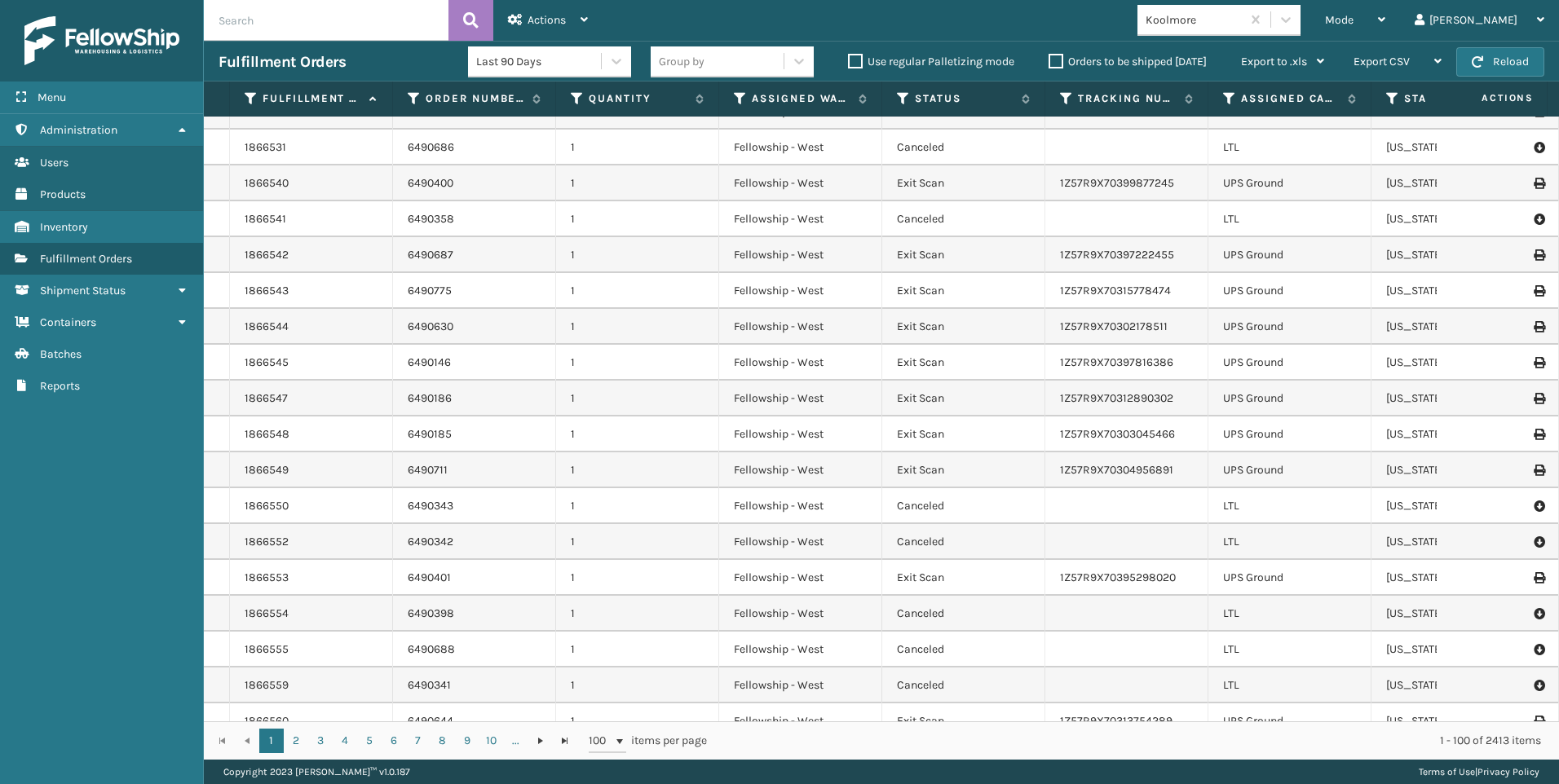
scroll to position [0, 0]
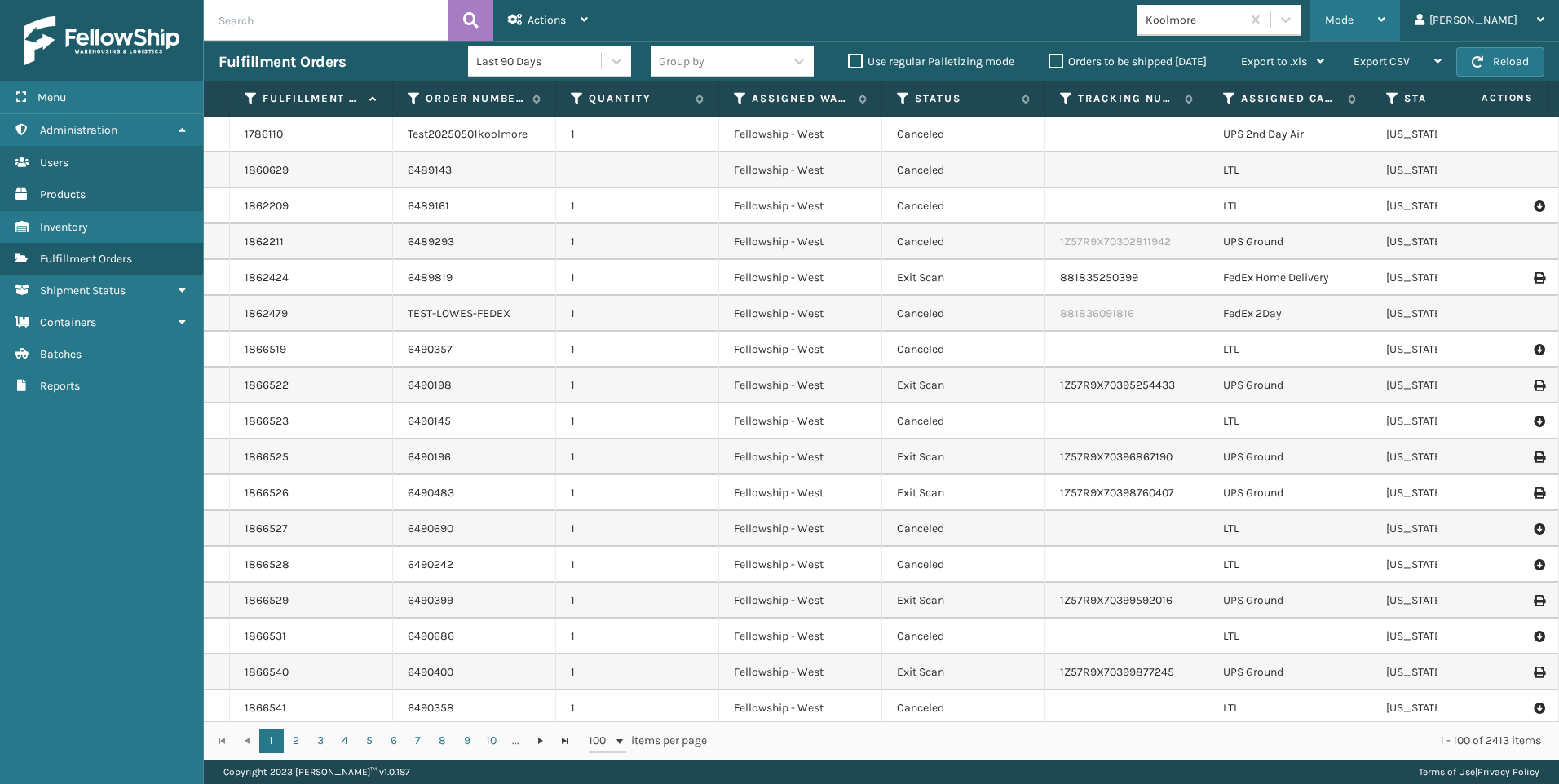
click at [1386, 12] on div "Mode" at bounding box center [1356, 20] width 60 height 41
click at [337, 13] on input "text" at bounding box center [326, 20] width 245 height 41
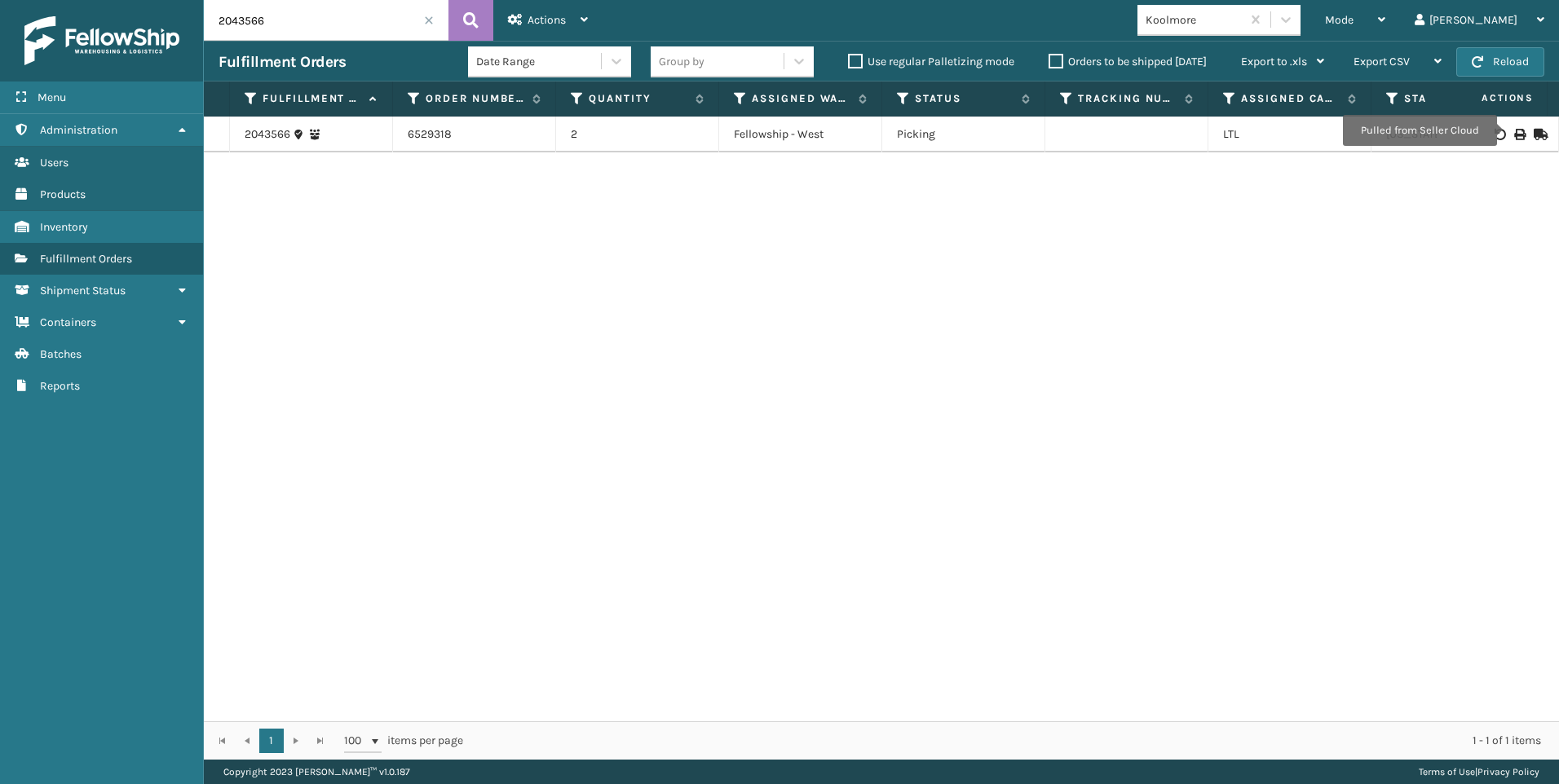
click at [1515, 130] on icon at bounding box center [1519, 134] width 9 height 11
click at [347, 36] on input "2043566" at bounding box center [326, 20] width 245 height 41
click at [343, 33] on input "2043566" at bounding box center [326, 20] width 245 height 41
click at [1515, 131] on icon at bounding box center [1519, 134] width 9 height 11
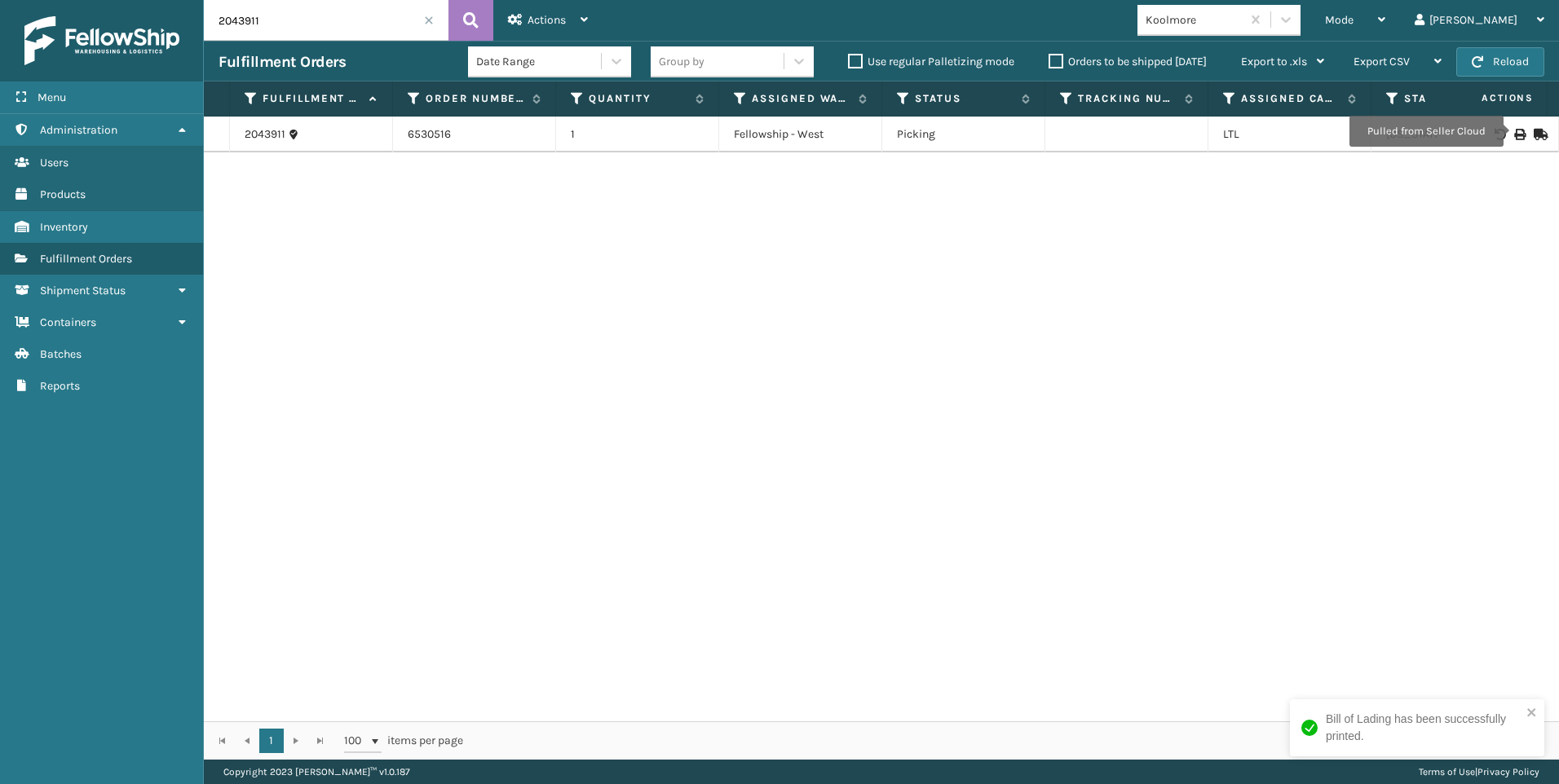
drag, startPoint x: 294, startPoint y: 22, endPoint x: 84, endPoint y: 13, distance: 210.2
click at [101, 0] on div "Menu Administration Users Products Inventory Fulfillment Orders Shipment Status…" at bounding box center [780, 0] width 1559 height 0
click at [1515, 134] on icon at bounding box center [1519, 134] width 9 height 11
drag, startPoint x: 283, startPoint y: 22, endPoint x: 11, endPoint y: 15, distance: 272.1
click at [13, 0] on div "Menu Administration Users Products Inventory Fulfillment Orders Shipment Status…" at bounding box center [780, 0] width 1559 height 0
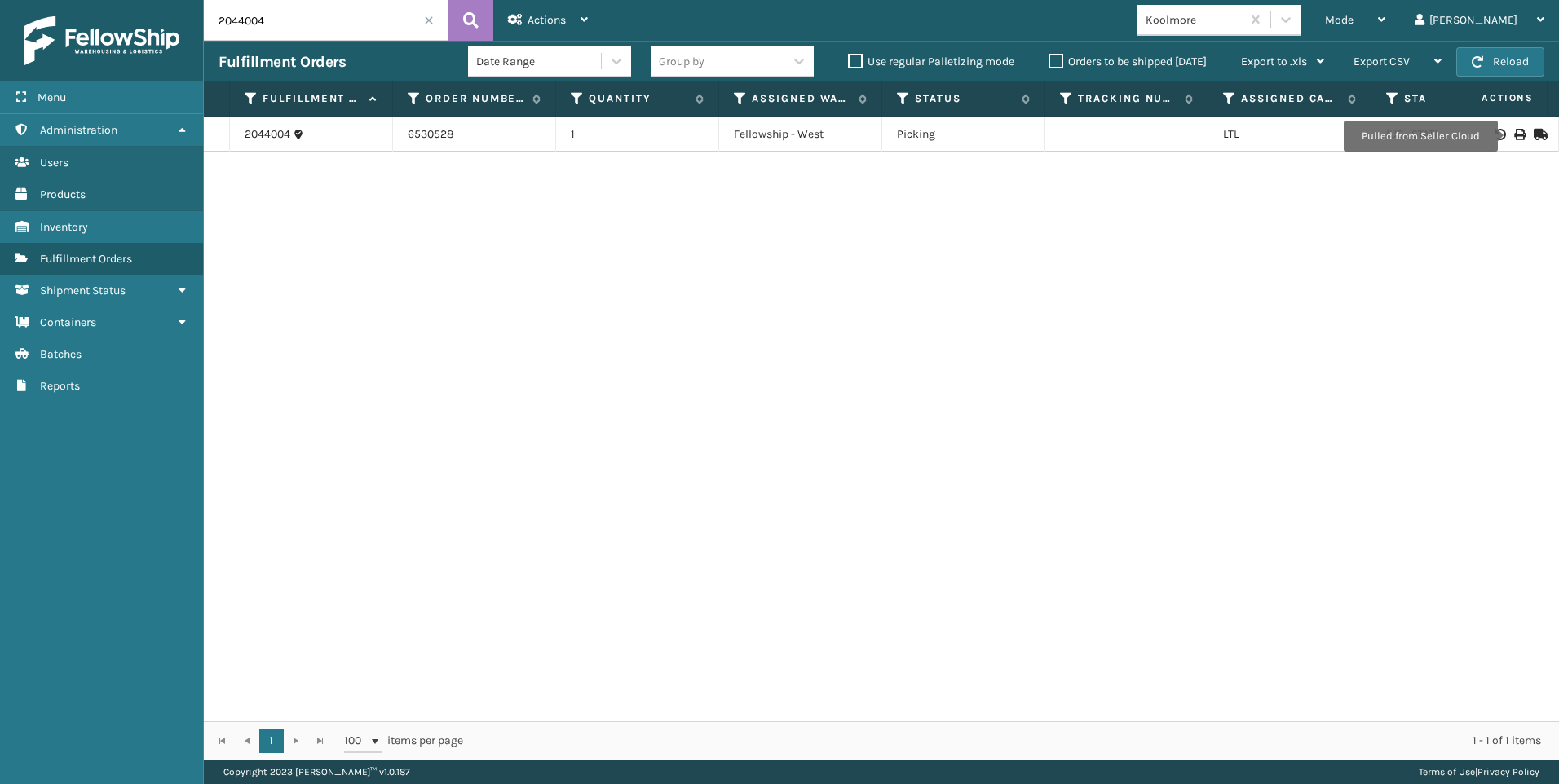
click at [1515, 136] on icon at bounding box center [1519, 134] width 9 height 11
click at [320, 39] on input "2044004" at bounding box center [326, 20] width 245 height 41
click at [321, 40] on input "2044004" at bounding box center [326, 20] width 245 height 41
click at [1502, 140] on td at bounding box center [1498, 134] width 122 height 36
click at [1505, 128] on td at bounding box center [1498, 134] width 122 height 36
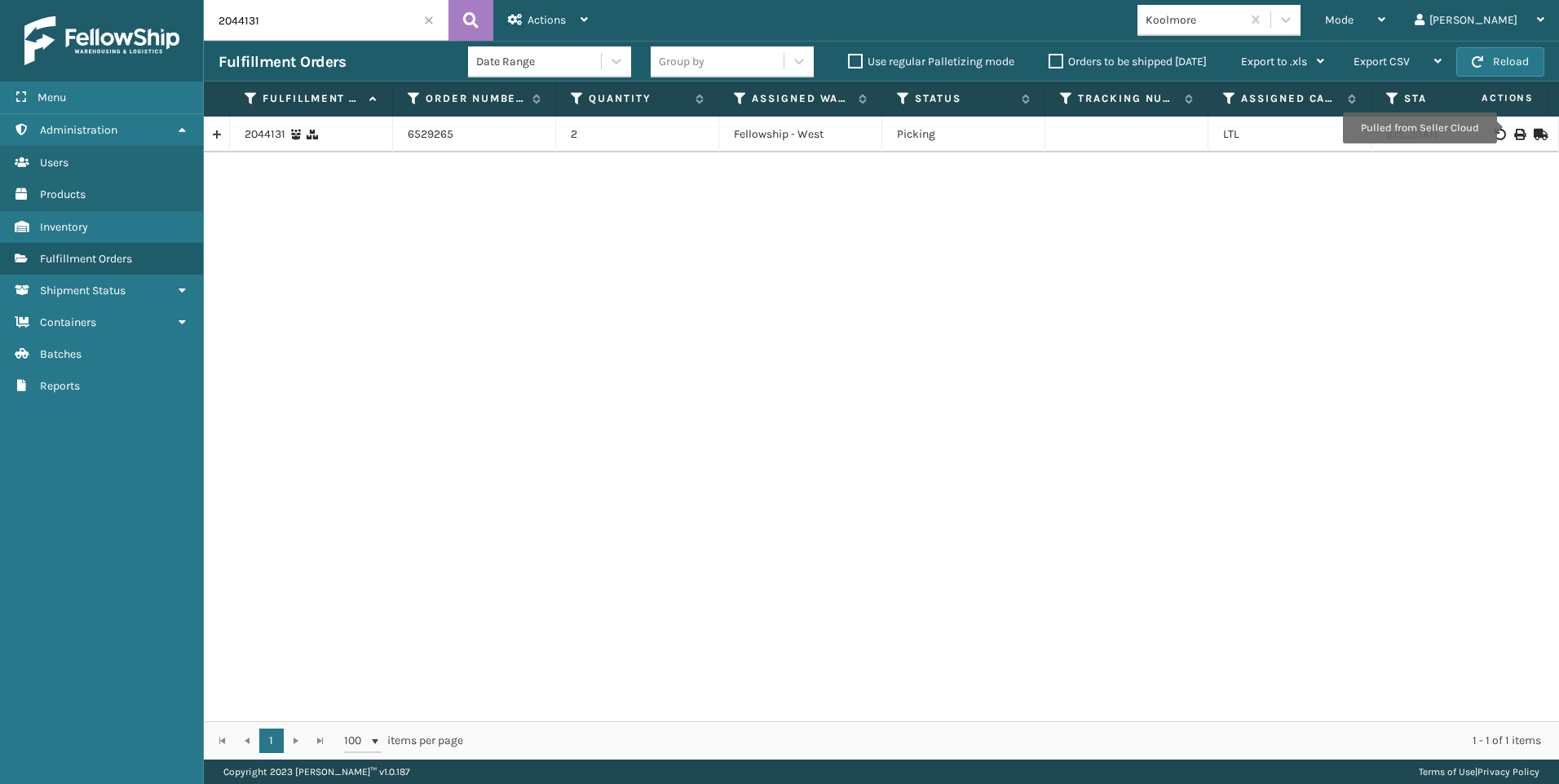
click at [1515, 132] on icon at bounding box center [1519, 134] width 9 height 11
drag, startPoint x: 271, startPoint y: 12, endPoint x: 116, endPoint y: 17, distance: 155.1
click at [122, 0] on div "Menu Administration Users Products Inventory Fulfillment Orders Shipment Status…" at bounding box center [780, 0] width 1559 height 0
click at [1514, 134] on div at bounding box center [1499, 134] width 93 height 11
click at [1515, 135] on icon at bounding box center [1519, 134] width 9 height 11
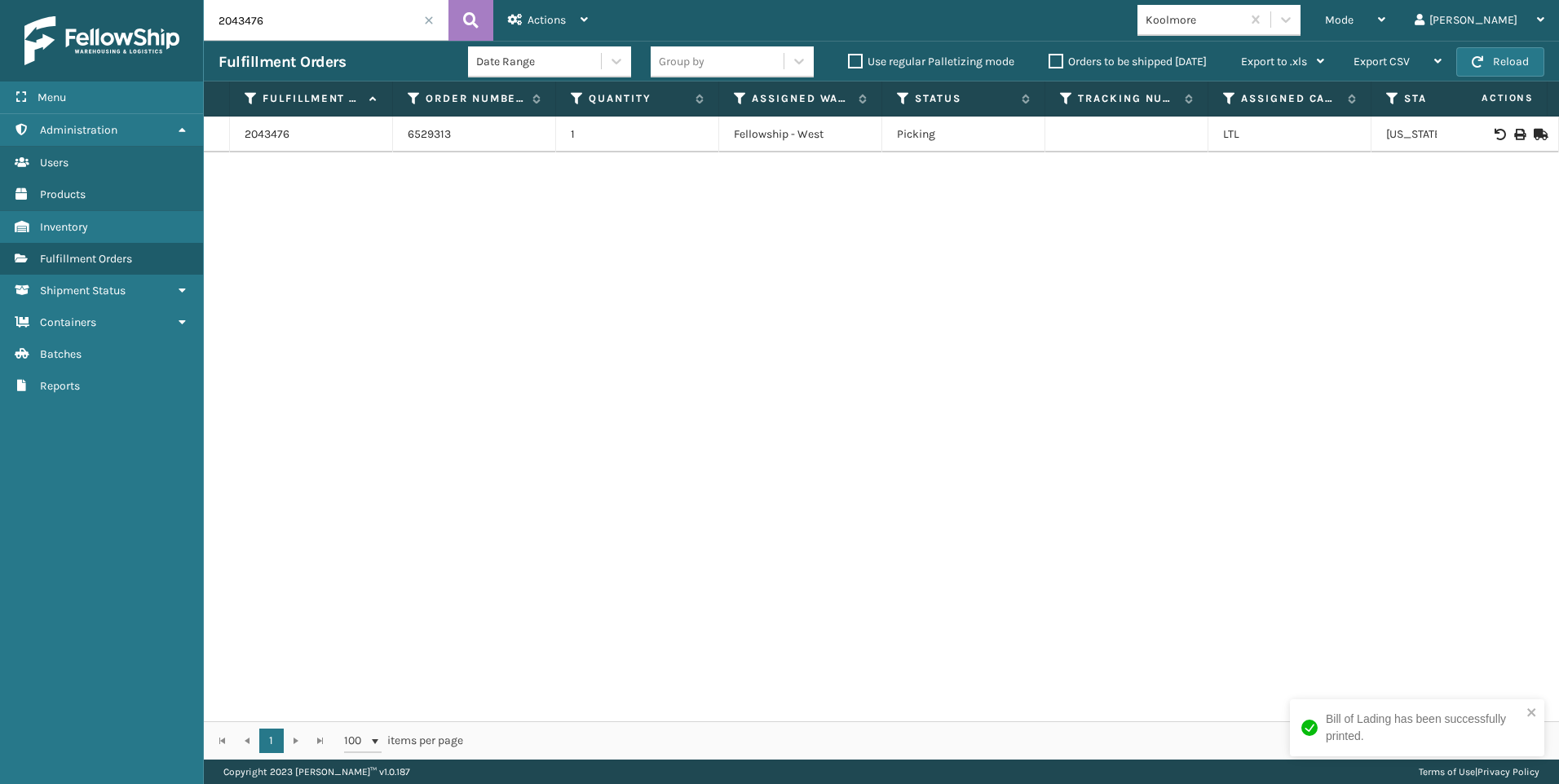
drag, startPoint x: 149, startPoint y: 14, endPoint x: 134, endPoint y: 14, distance: 15.0
click at [134, 0] on div "Menu Administration Users Products Inventory Fulfillment Orders Shipment Status…" at bounding box center [780, 0] width 1559 height 0
click at [1515, 134] on icon at bounding box center [1519, 134] width 9 height 11
click at [338, 26] on input "2042851" at bounding box center [326, 20] width 245 height 41
drag, startPoint x: 221, startPoint y: 29, endPoint x: 56, endPoint y: 26, distance: 165.0
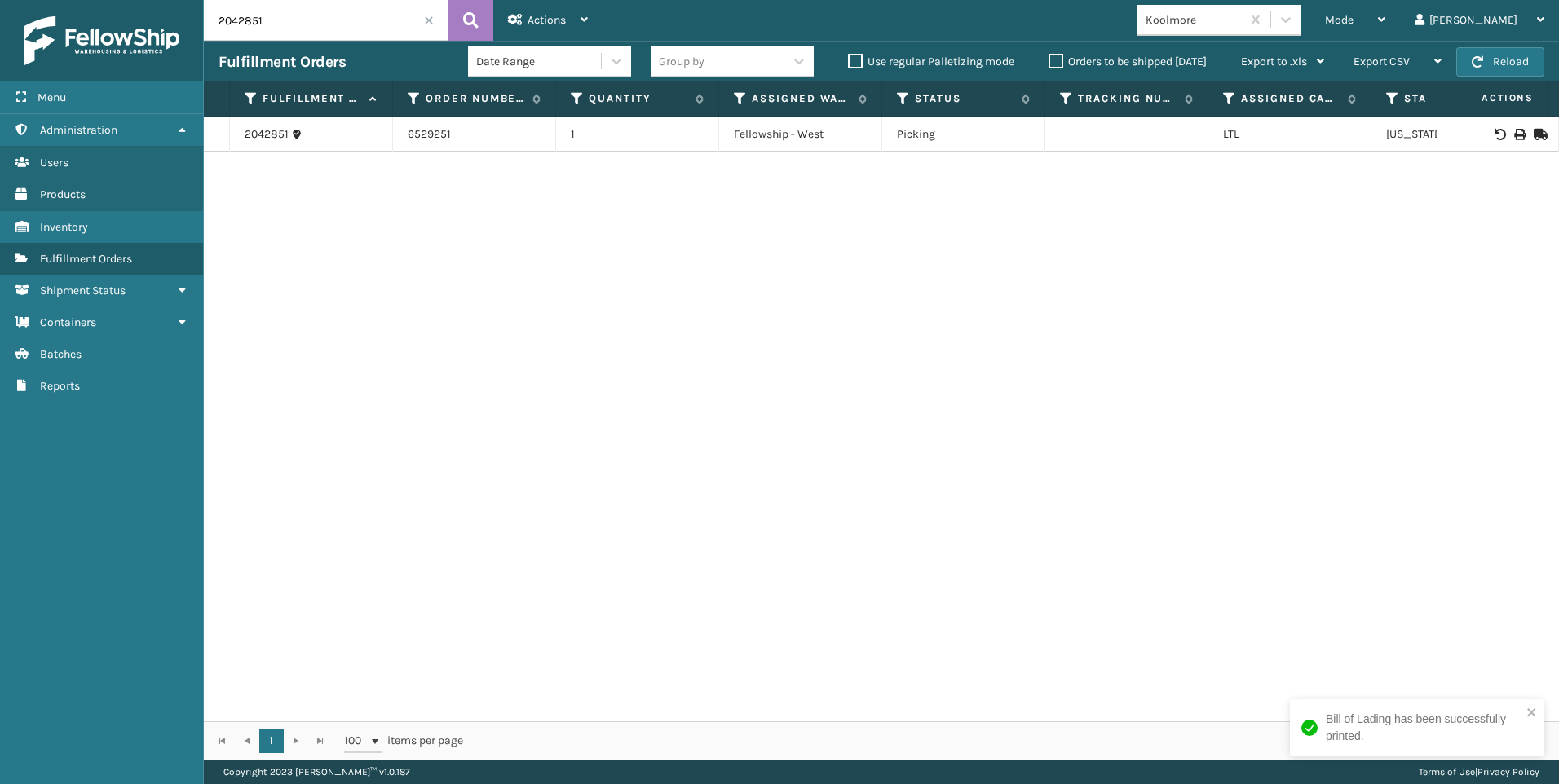
click at [56, 0] on div "Menu Administration Users Products Inventory Fulfillment Orders Shipment Status…" at bounding box center [780, 0] width 1559 height 0
click at [1515, 137] on icon at bounding box center [1519, 134] width 9 height 11
drag, startPoint x: 297, startPoint y: 24, endPoint x: 87, endPoint y: 24, distance: 210.0
click at [87, 0] on div "Menu Administration Users Products Inventory Fulfillment Orders Shipment Status…" at bounding box center [780, 0] width 1559 height 0
click at [1515, 133] on icon at bounding box center [1519, 134] width 9 height 11
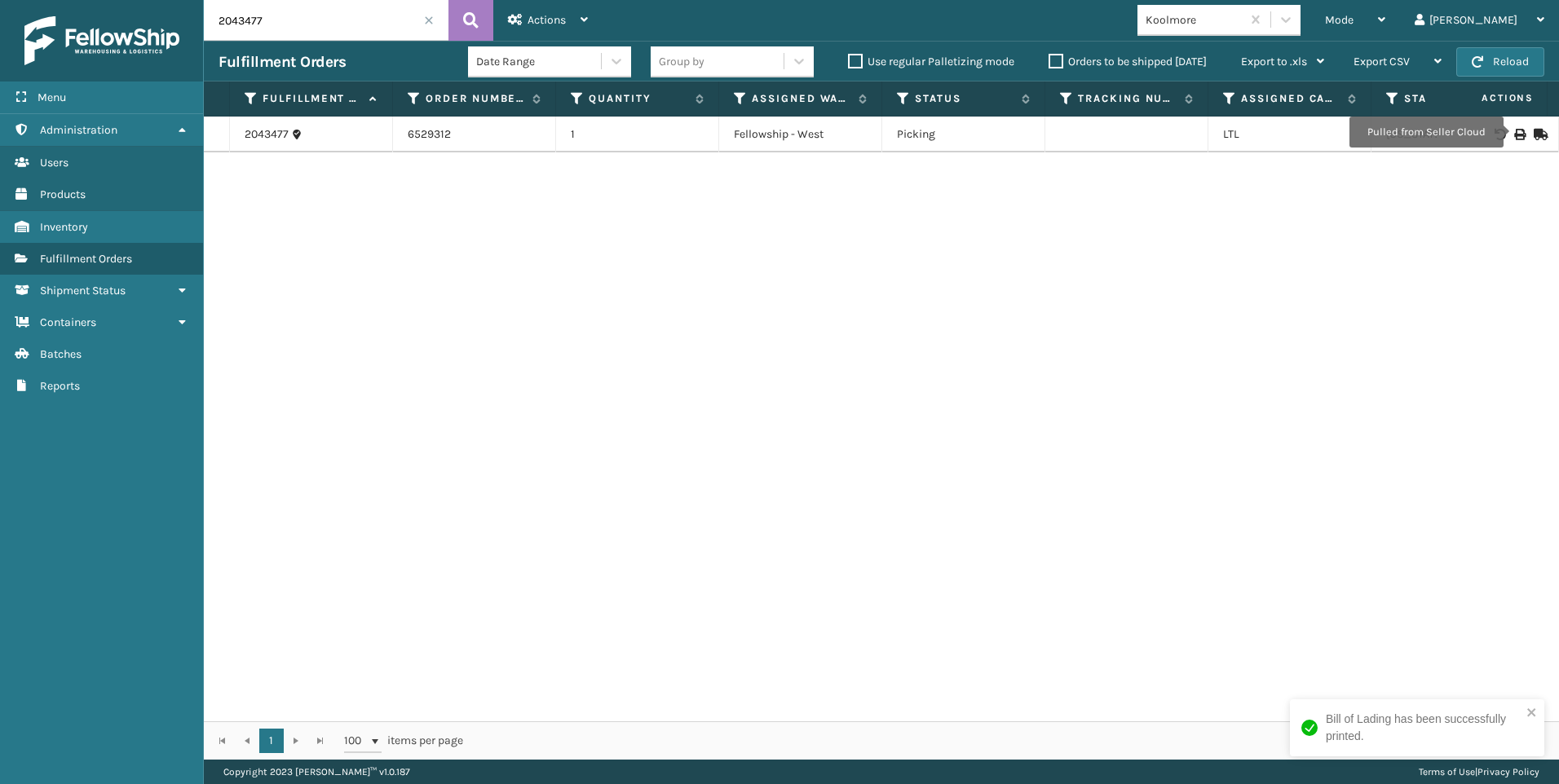
click at [289, 26] on input "2043477" at bounding box center [326, 20] width 245 height 41
drag, startPoint x: 289, startPoint y: 16, endPoint x: 152, endPoint y: 9, distance: 137.2
click at [163, 0] on div "Menu Administration Users Products Inventory Fulfillment Orders Shipment Status…" at bounding box center [780, 0] width 1559 height 0
drag, startPoint x: 289, startPoint y: 26, endPoint x: 166, endPoint y: 36, distance: 123.4
click at [170, 0] on div "Menu Administration Users Products Inventory Fulfillment Orders Shipment Status…" at bounding box center [780, 0] width 1559 height 0
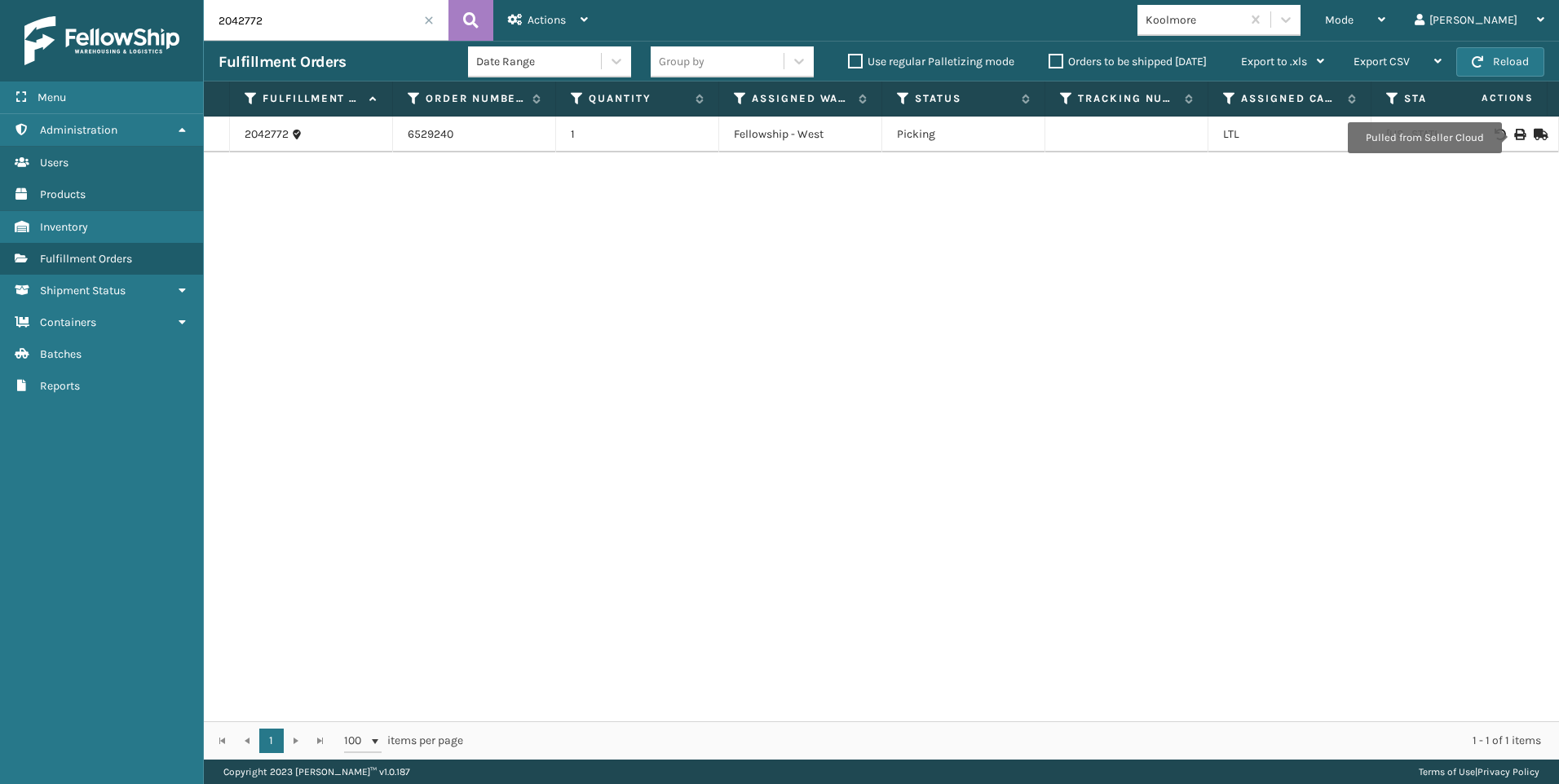
click at [1515, 138] on icon at bounding box center [1519, 134] width 9 height 11
drag, startPoint x: 283, startPoint y: 17, endPoint x: 33, endPoint y: 49, distance: 252.0
click at [33, 0] on div "Menu Administration Users Products Inventory Fulfillment Orders Shipment Status…" at bounding box center [780, 0] width 1559 height 0
click at [1504, 128] on td at bounding box center [1498, 134] width 122 height 36
click at [1515, 137] on icon at bounding box center [1519, 134] width 9 height 11
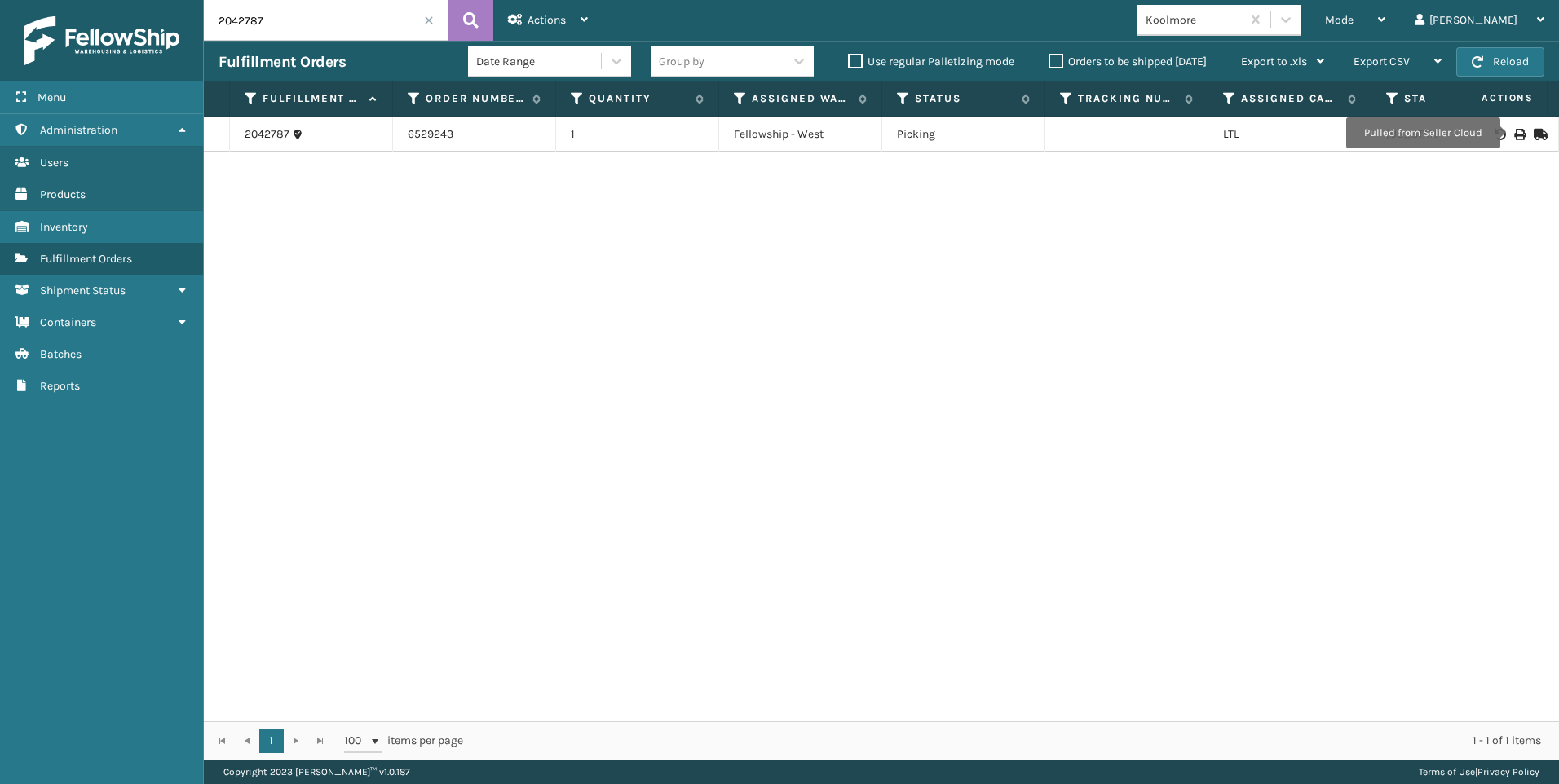
click at [1515, 133] on icon at bounding box center [1519, 134] width 9 height 11
click at [248, 15] on input "2042787" at bounding box center [326, 20] width 245 height 41
drag, startPoint x: 239, startPoint y: 17, endPoint x: 126, endPoint y: 24, distance: 113.2
click at [162, 0] on div "Menu Administration Users Products Inventory Fulfillment Orders Shipment Status…" at bounding box center [780, 0] width 1559 height 0
click at [1515, 129] on div at bounding box center [1499, 134] width 93 height 11
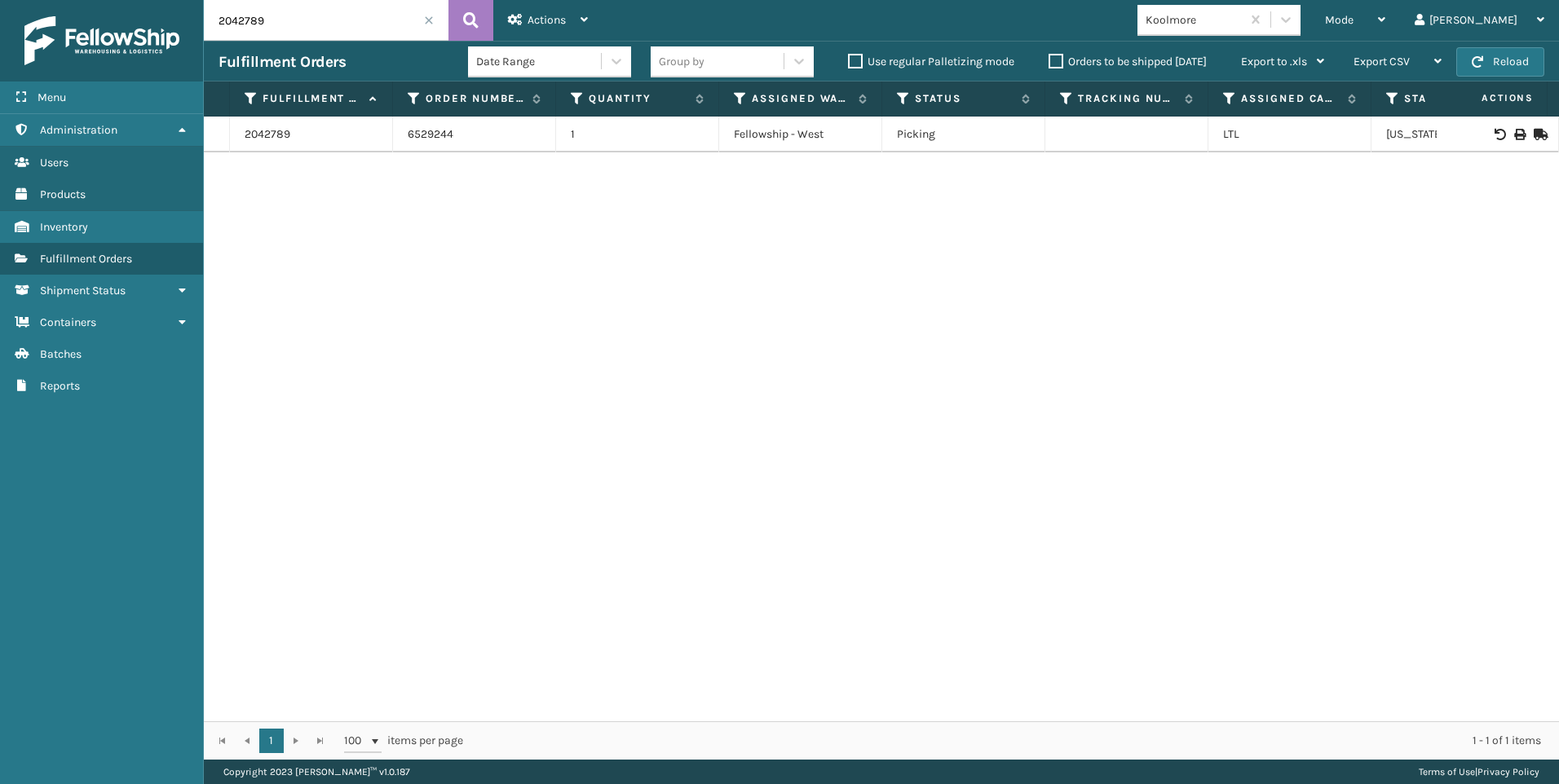
click at [1506, 128] on td at bounding box center [1498, 134] width 122 height 36
click at [1512, 131] on div at bounding box center [1499, 134] width 93 height 11
click at [1515, 131] on icon at bounding box center [1519, 134] width 9 height 11
click at [262, 29] on input "2042789" at bounding box center [326, 20] width 245 height 41
drag, startPoint x: 263, startPoint y: 29, endPoint x: 142, endPoint y: 22, distance: 121.2
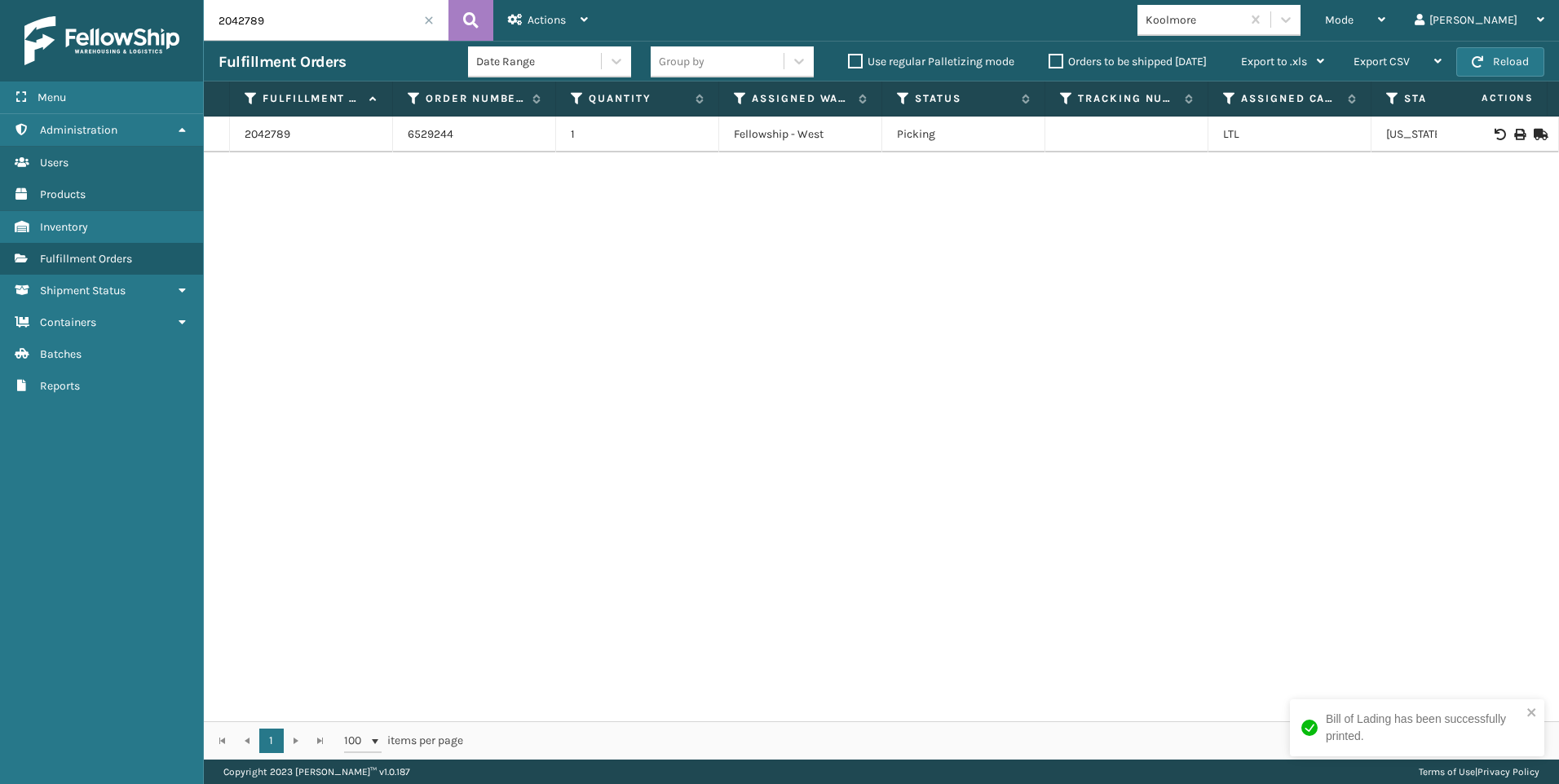
click at [150, 0] on div "Menu Administration Users Products Inventory Fulfillment Orders Shipment Status…" at bounding box center [780, 0] width 1559 height 0
click at [1515, 138] on icon at bounding box center [1519, 134] width 9 height 11
drag, startPoint x: 283, startPoint y: 11, endPoint x: 140, endPoint y: 16, distance: 143.1
click at [145, 0] on div "Menu Administration Users Products Inventory Fulfillment Orders Shipment Status…" at bounding box center [780, 0] width 1559 height 0
click at [1509, 127] on td at bounding box center [1498, 134] width 122 height 36
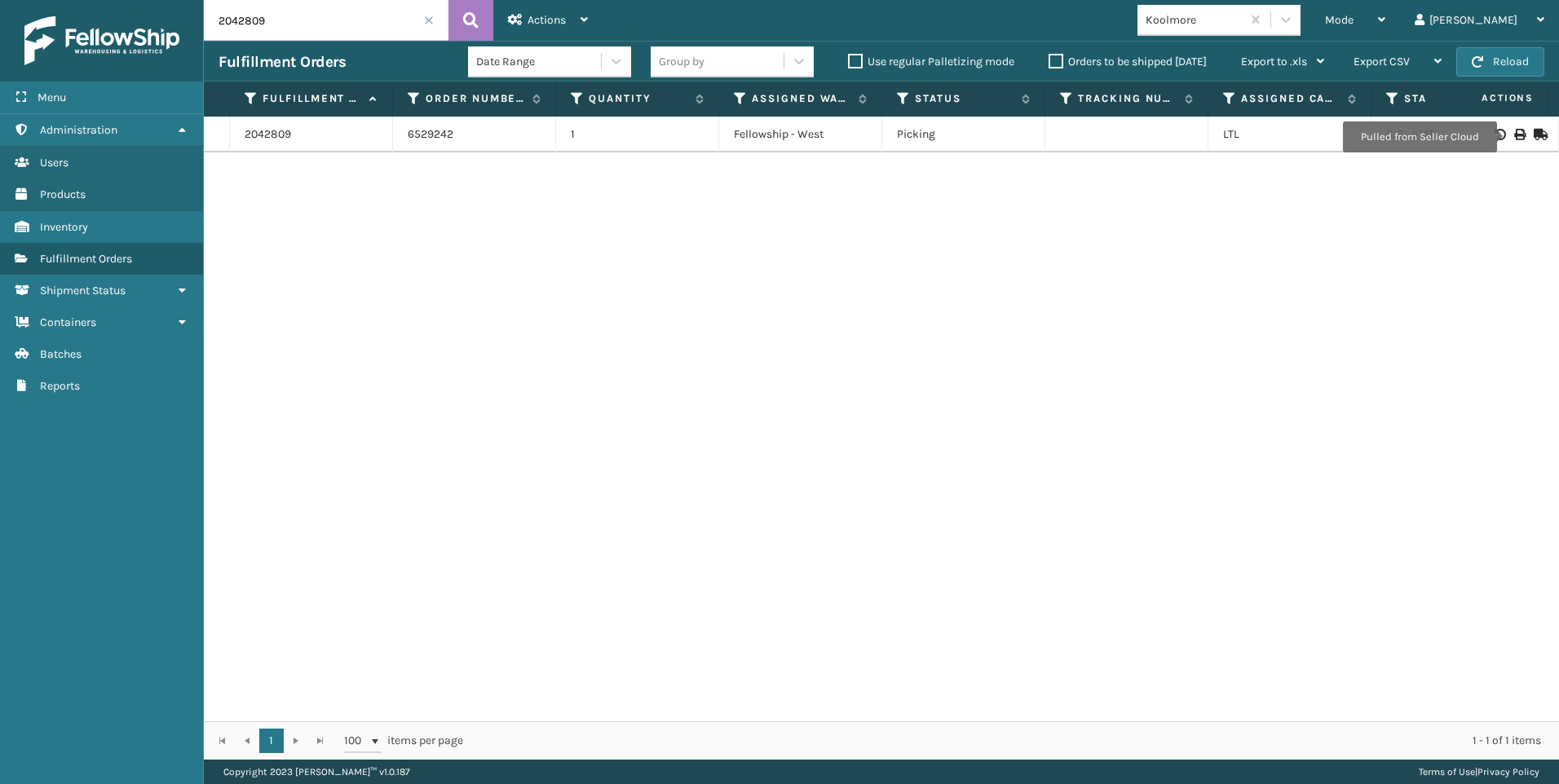
click at [1515, 137] on icon at bounding box center [1519, 134] width 9 height 11
drag, startPoint x: 318, startPoint y: 45, endPoint x: 307, endPoint y: 30, distance: 18.6
click at [317, 45] on div "Fulfillment Orders Date Range Group by Use regular Palletizing mode Orders to b…" at bounding box center [882, 60] width 1356 height 41
click at [304, 23] on input "2042809" at bounding box center [326, 20] width 245 height 41
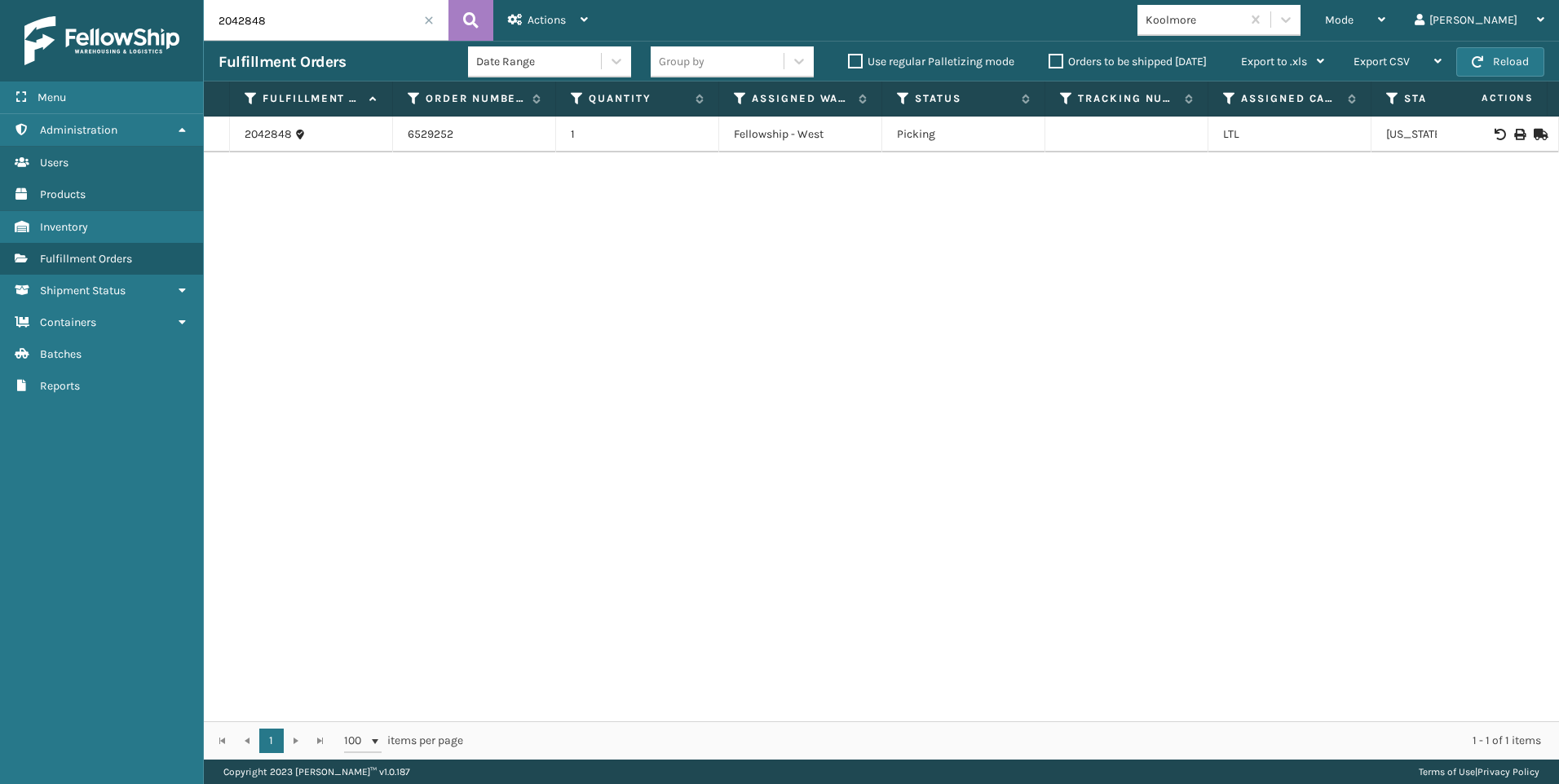
click at [1517, 137] on div at bounding box center [1499, 134] width 93 height 11
click at [1510, 141] on td at bounding box center [1498, 134] width 122 height 36
click at [1515, 131] on icon at bounding box center [1519, 134] width 9 height 11
drag, startPoint x: 313, startPoint y: 19, endPoint x: 144, endPoint y: 39, distance: 170.2
click at [154, 0] on div "Menu Administration Users Products Inventory Fulfillment Orders Shipment Status…" at bounding box center [780, 0] width 1559 height 0
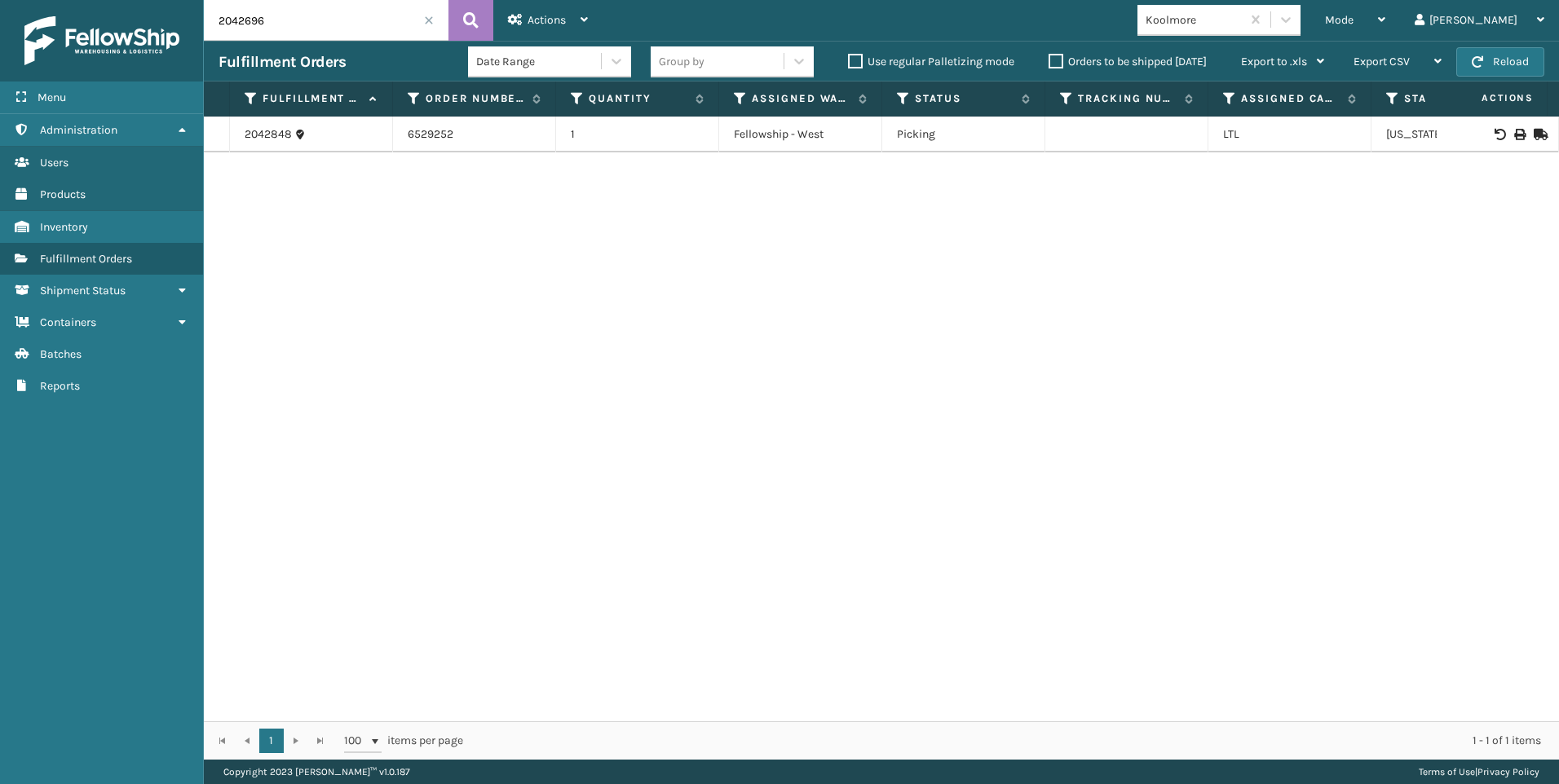
type input "2042696"
click at [1515, 134] on div at bounding box center [1499, 134] width 93 height 11
click at [1515, 134] on icon at bounding box center [1519, 134] width 9 height 11
click at [1115, 366] on div "2042696 6529237 1 Fellowship - West Picking LTL [US_STATE]" at bounding box center [882, 418] width 1356 height 605
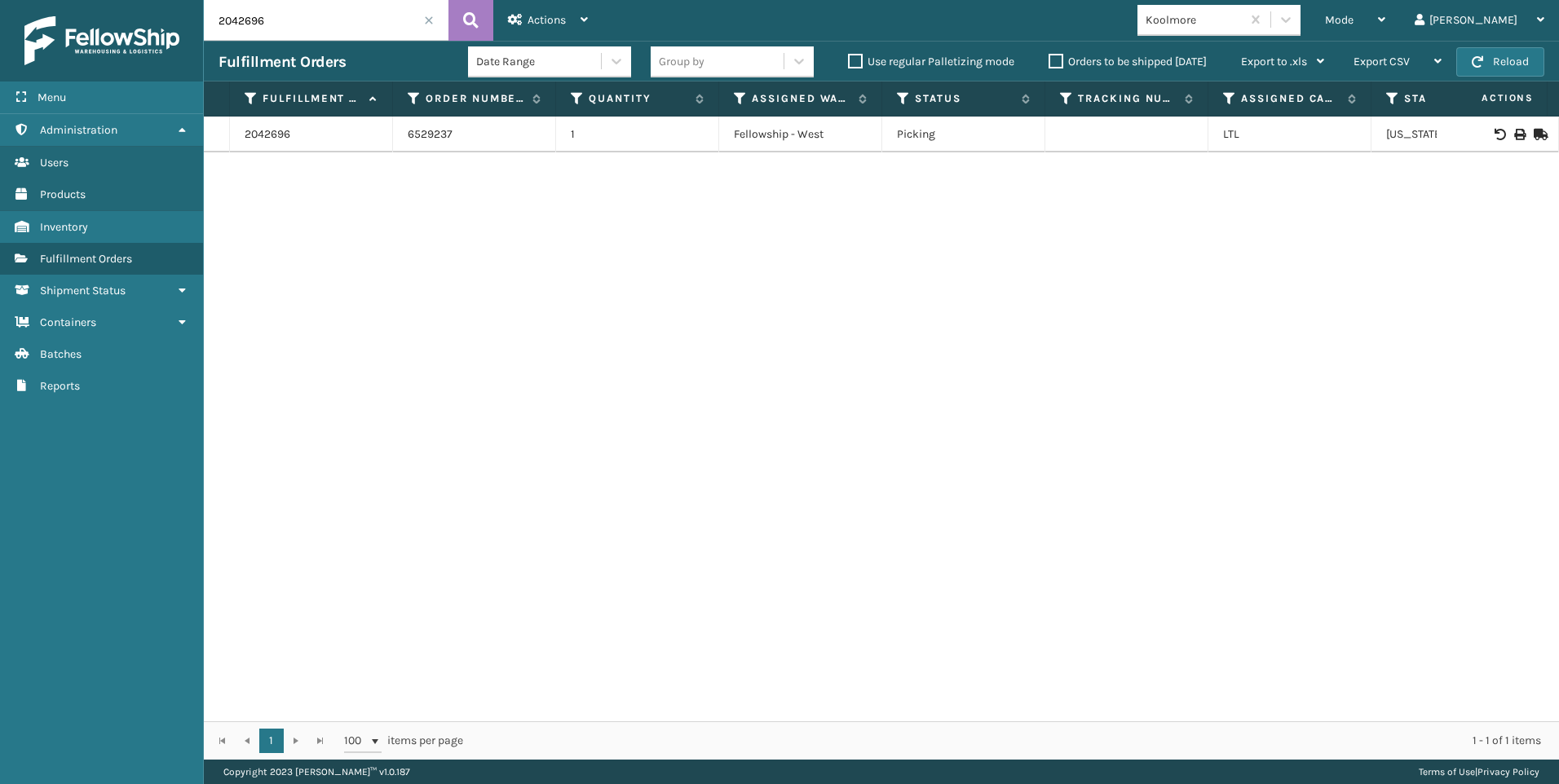
click at [435, 17] on input "2042696" at bounding box center [326, 20] width 245 height 41
click at [430, 20] on span at bounding box center [429, 20] width 9 height 9
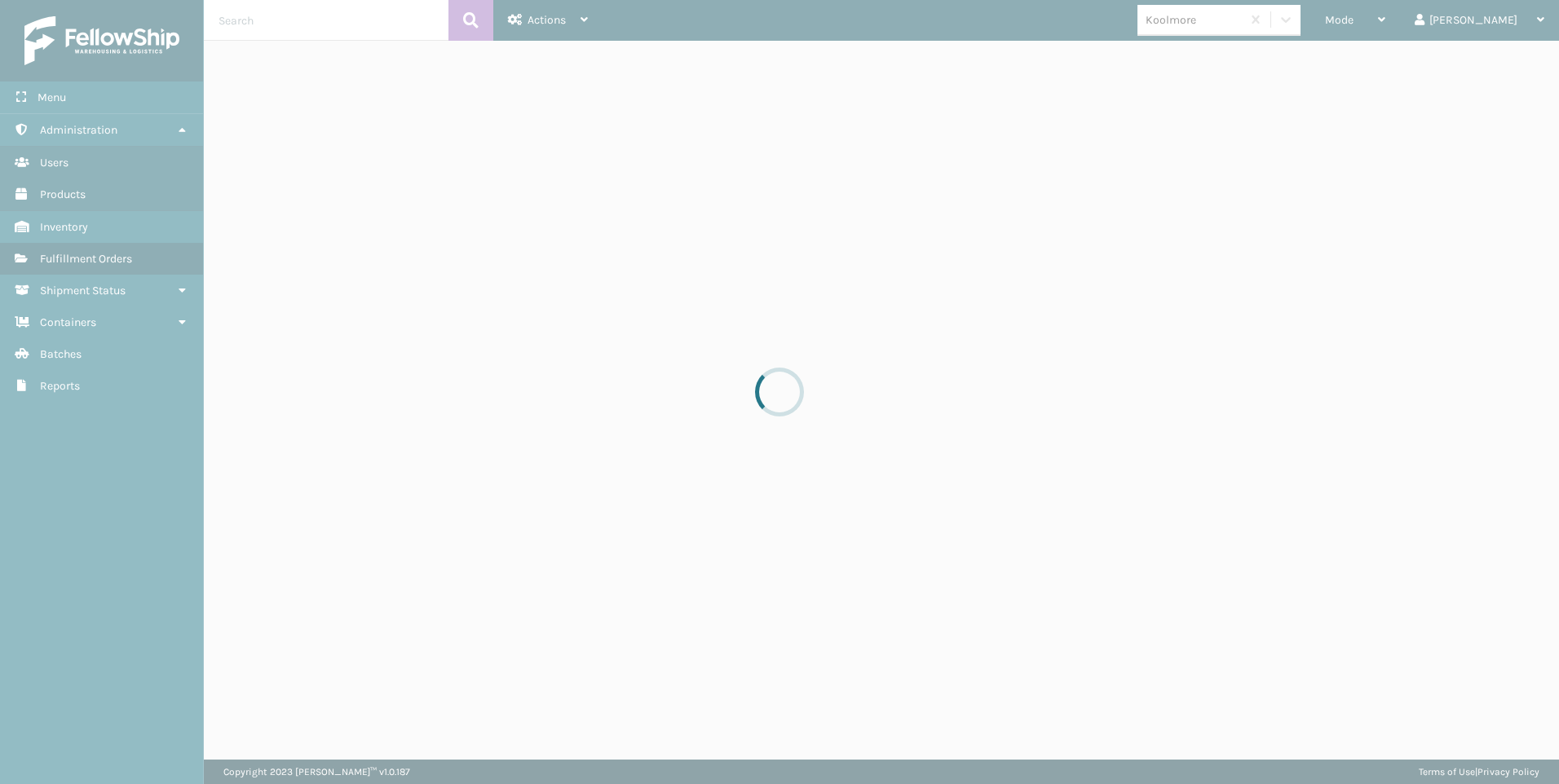
click at [1516, 21] on div at bounding box center [780, 392] width 1559 height 784
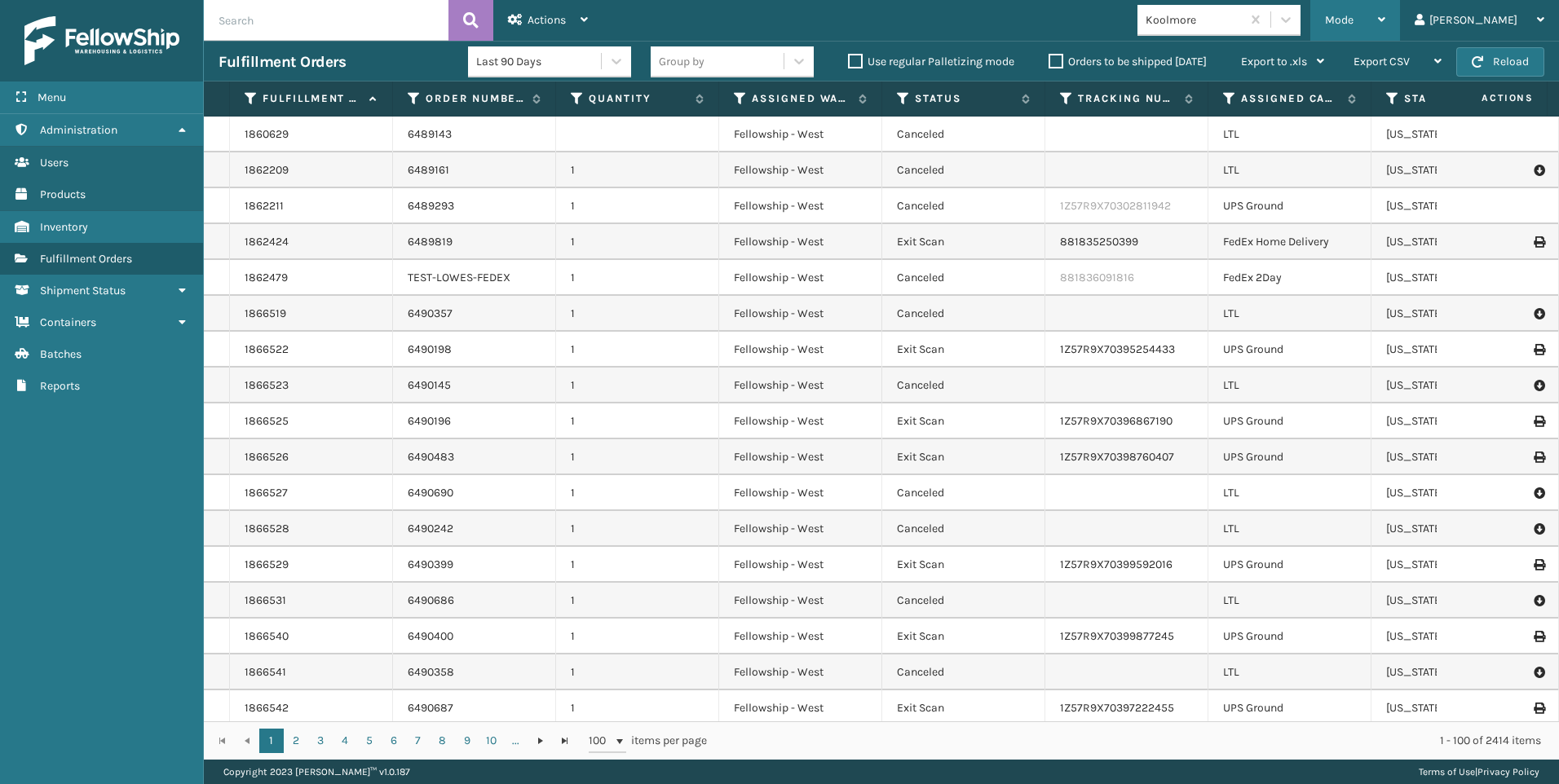
click at [1386, 15] on div "Mode" at bounding box center [1356, 20] width 60 height 41
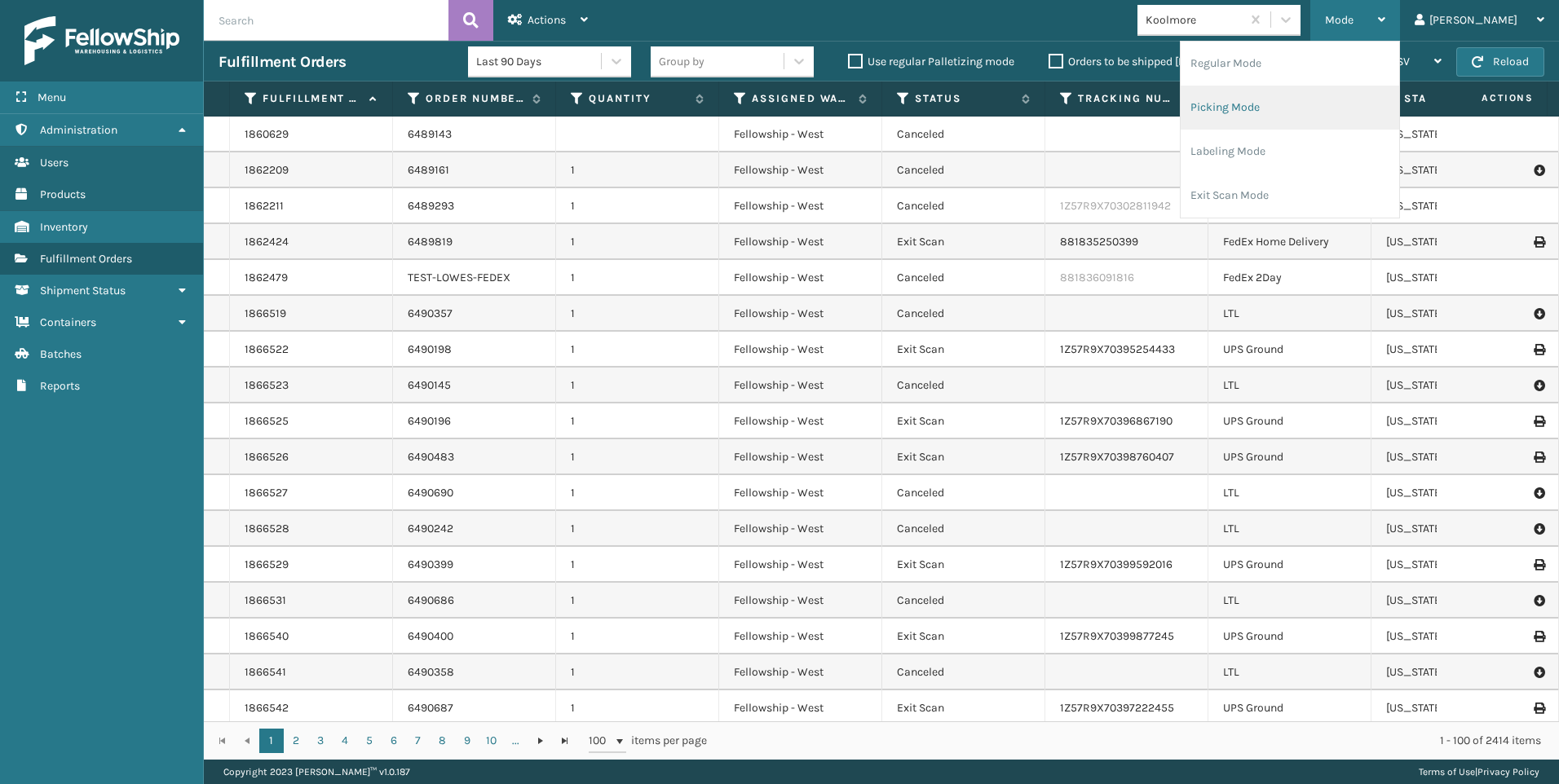
click at [1393, 94] on li "Picking Mode" at bounding box center [1290, 108] width 218 height 44
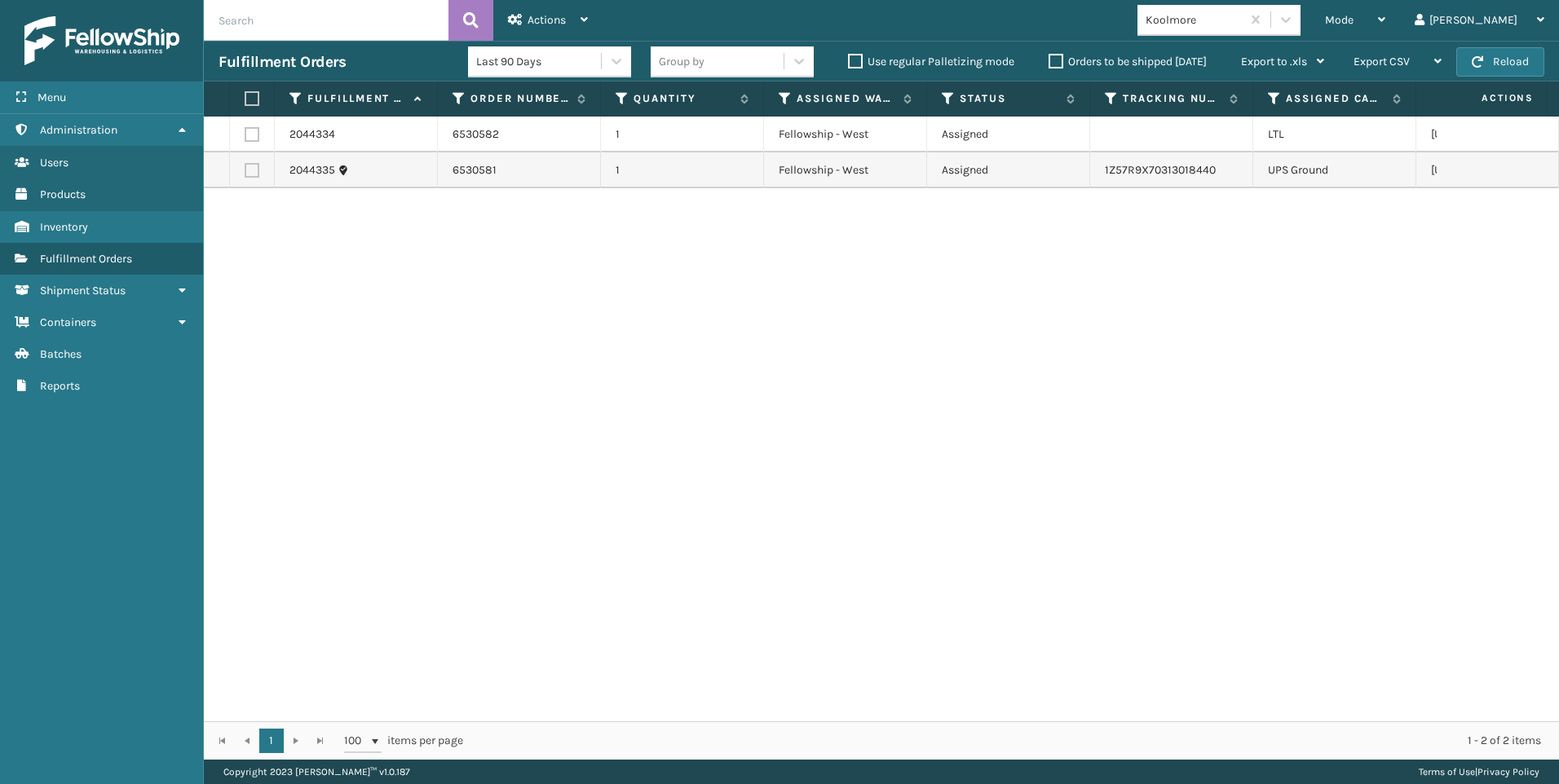
click at [1243, 21] on div "Koolmore" at bounding box center [1194, 20] width 97 height 17
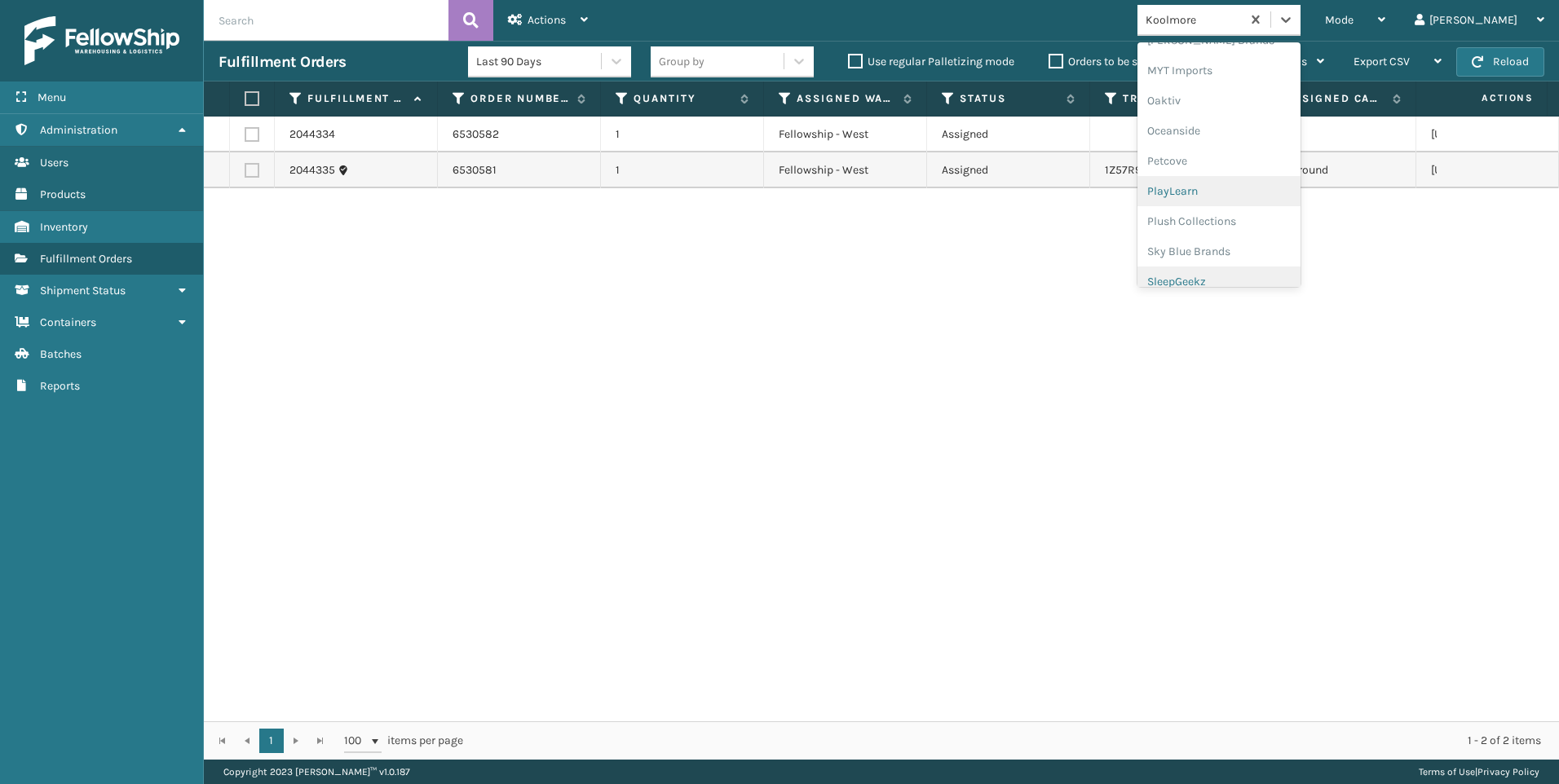
scroll to position [788, 0]
click at [1259, 243] on div "SleepGeekz" at bounding box center [1219, 239] width 163 height 30
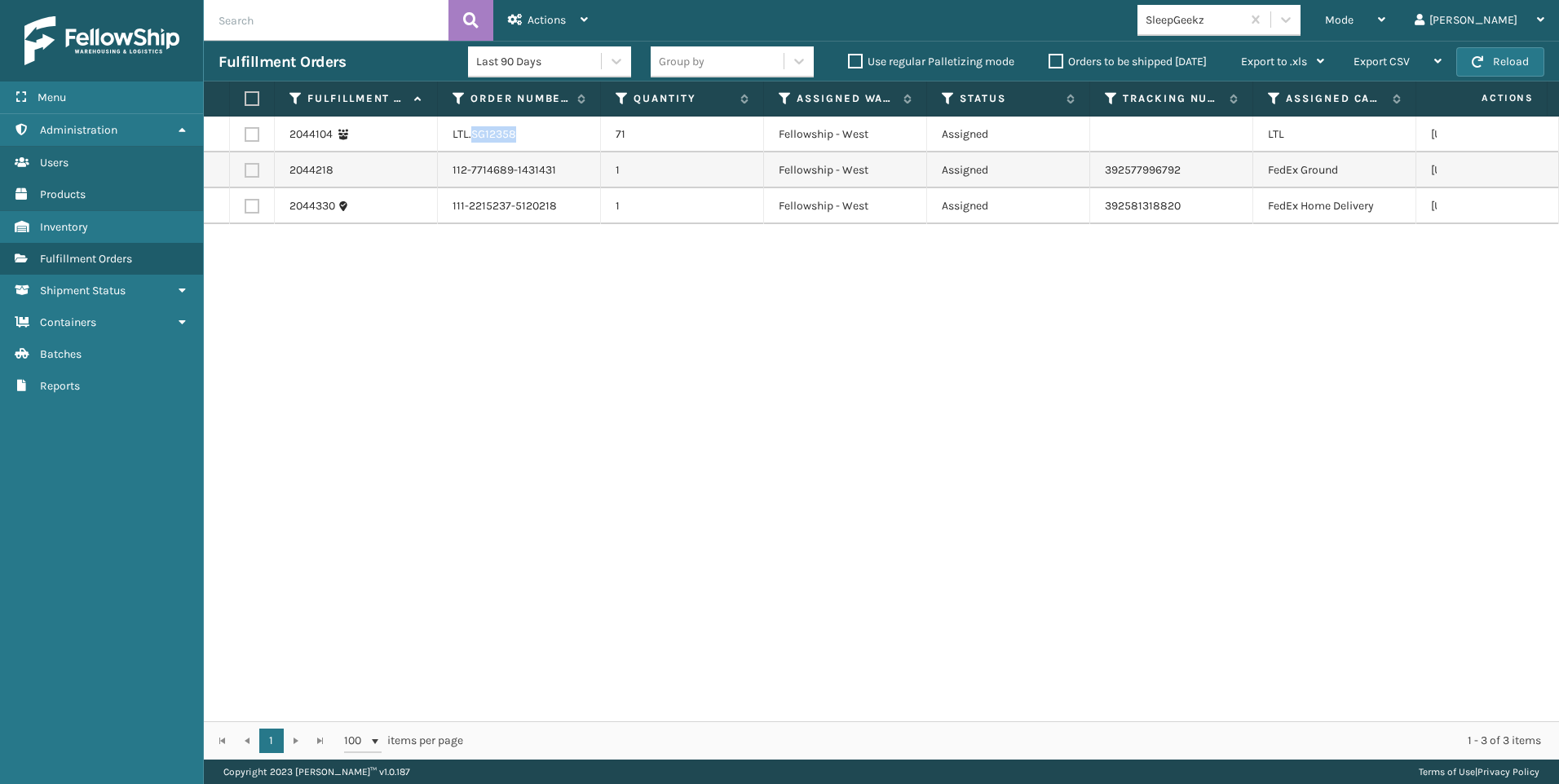
drag, startPoint x: 473, startPoint y: 133, endPoint x: 531, endPoint y: 131, distance: 58.0
click at [531, 131] on td "LTL.SG12358" at bounding box center [520, 134] width 163 height 36
drag, startPoint x: 531, startPoint y: 131, endPoint x: 521, endPoint y: 134, distance: 10.4
copy td "SG12358"
click at [454, 357] on div "2044104 LTL.SG12358 71 Fellowship - West Assigned LTL [US_STATE] 2044218 112-77…" at bounding box center [882, 418] width 1356 height 605
